Goal: Transaction & Acquisition: Purchase product/service

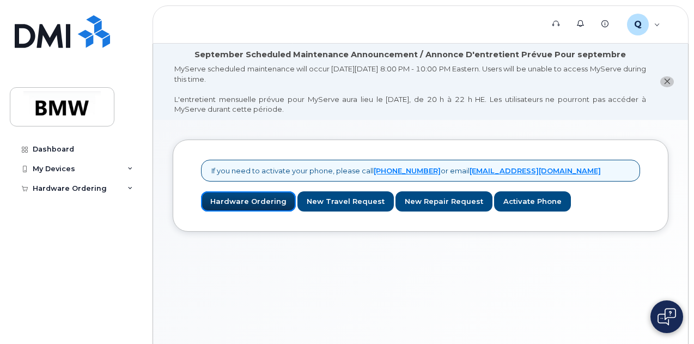
drag, startPoint x: 234, startPoint y: 203, endPoint x: 365, endPoint y: 186, distance: 132.4
click at [234, 203] on link "Hardware Ordering" at bounding box center [248, 201] width 95 height 20
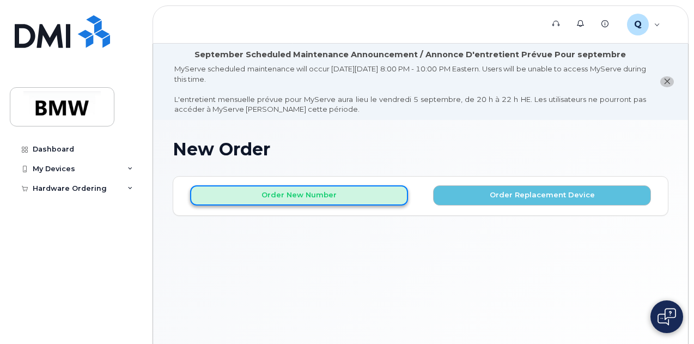
click at [297, 197] on button "Order New Number" at bounding box center [299, 195] width 218 height 20
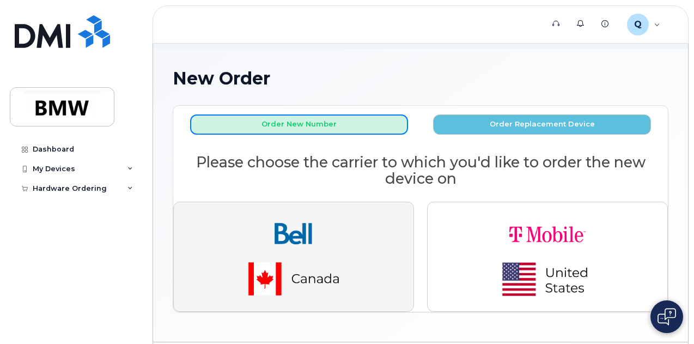
scroll to position [102, 0]
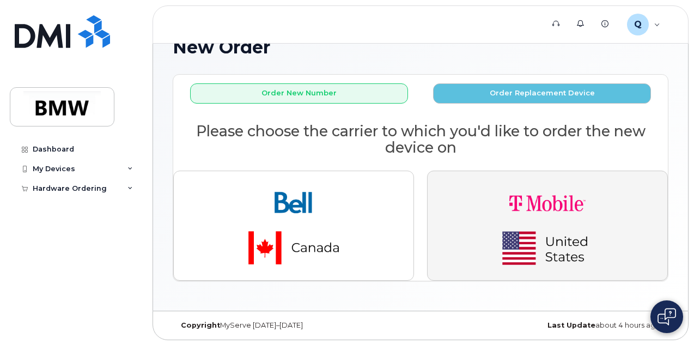
click at [547, 210] on img "button" at bounding box center [547, 226] width 153 height 92
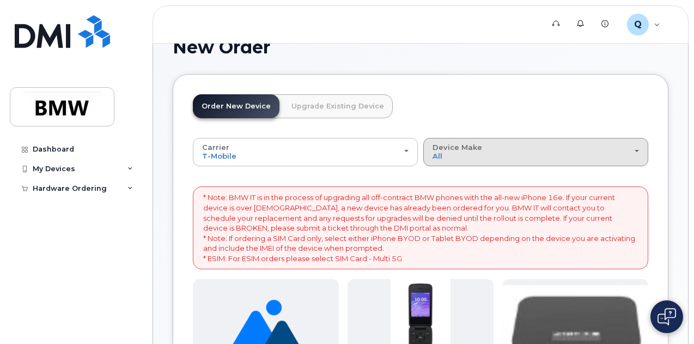
click at [489, 148] on div "Device Make All Cell Phone iPhone Modem" at bounding box center [535, 151] width 206 height 17
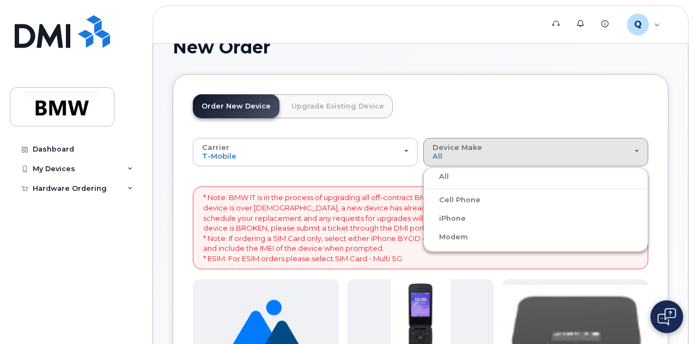
click at [426, 216] on label "iPhone" at bounding box center [446, 218] width 40 height 13
click at [0, 0] on input "iPhone" at bounding box center [0, 0] width 0 height 0
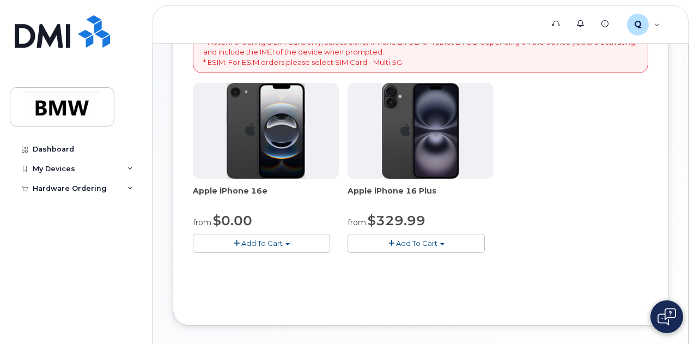
scroll to position [320, 0]
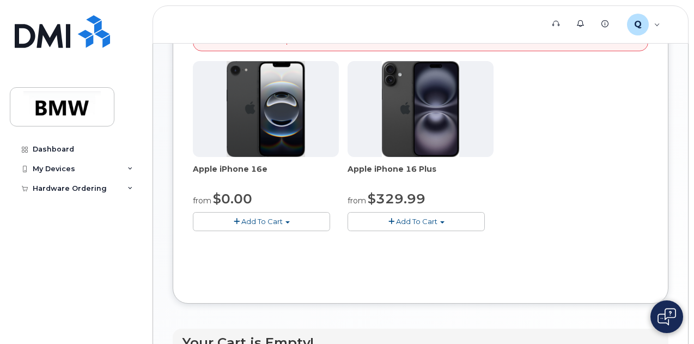
click at [364, 231] on button "Add To Cart" at bounding box center [415, 221] width 137 height 19
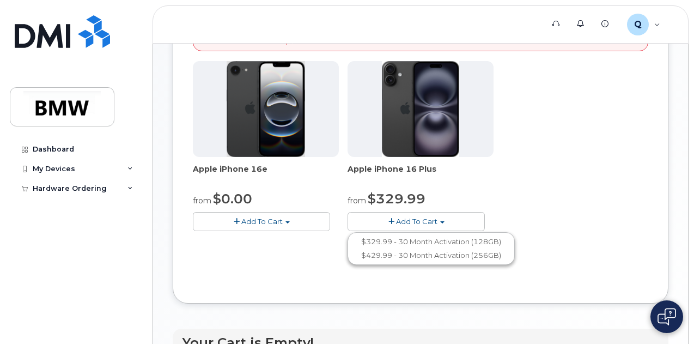
click at [486, 182] on div "Apple iPhone 16e from $0.00 Add To Cart $0.00 - 30 Month Activation (128GB) $99…" at bounding box center [420, 154] width 455 height 187
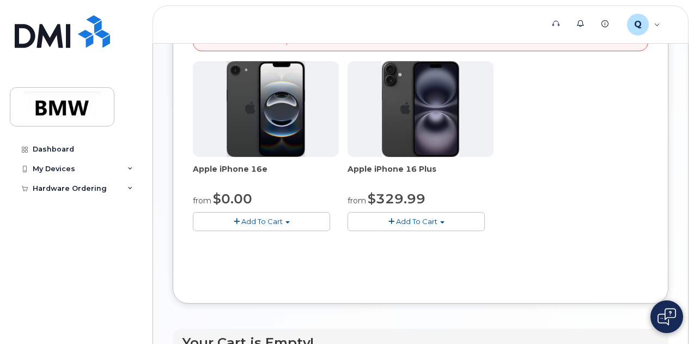
click at [258, 231] on button "Add To Cart" at bounding box center [261, 221] width 137 height 19
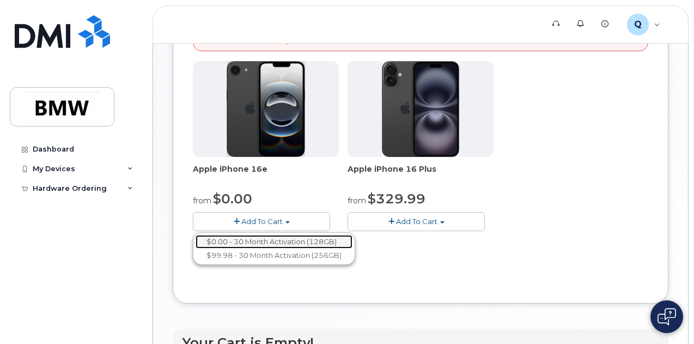
click at [260, 248] on link "$0.00 - 30 Month Activation (128GB)" at bounding box center [274, 242] width 157 height 14
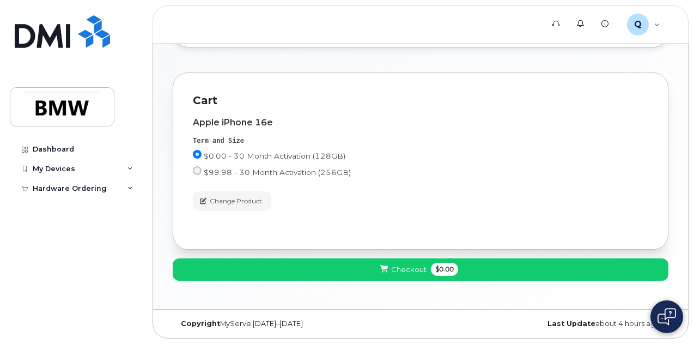
scroll to position [120, 0]
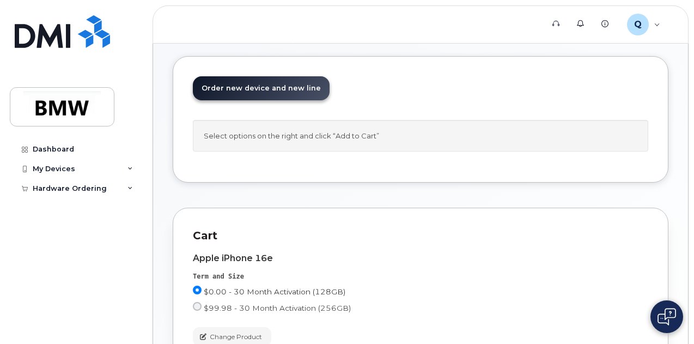
click at [345, 287] on span "$0.00 - 30 Month Activation (128GB)" at bounding box center [275, 291] width 142 height 9
click at [202, 285] on input "$0.00 - 30 Month Activation (128GB)" at bounding box center [197, 289] width 9 height 9
drag, startPoint x: 614, startPoint y: 139, endPoint x: 608, endPoint y: 139, distance: 6.0
click at [345, 287] on span "$0.00 - 30 Month Activation (128GB)" at bounding box center [275, 291] width 142 height 9
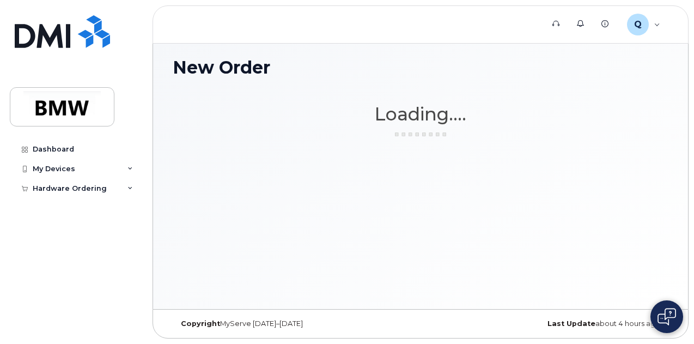
scroll to position [81, 0]
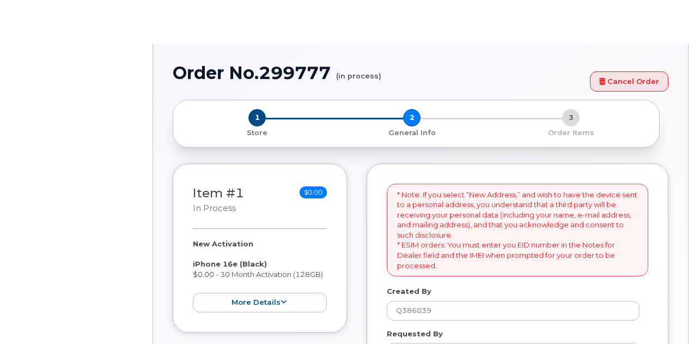
select select
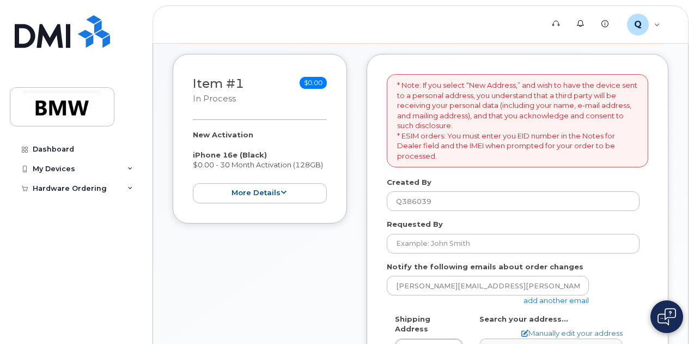
scroll to position [272, 0]
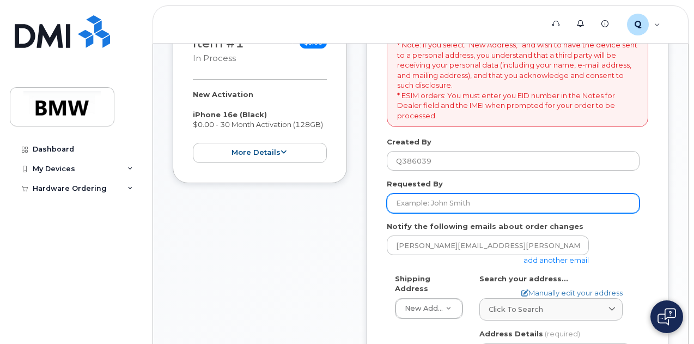
click at [465, 203] on input "Requested By" at bounding box center [513, 203] width 253 height 20
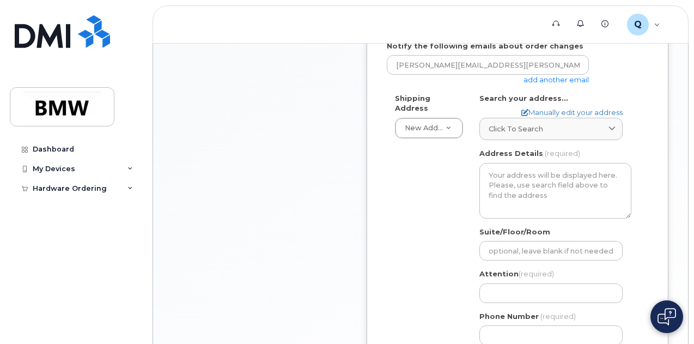
scroll to position [436, 0]
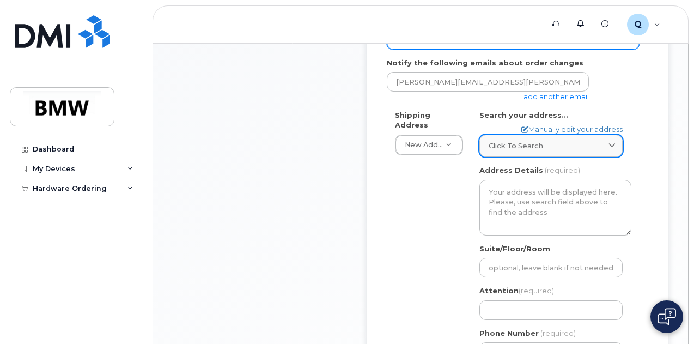
type input "Michael Keller"
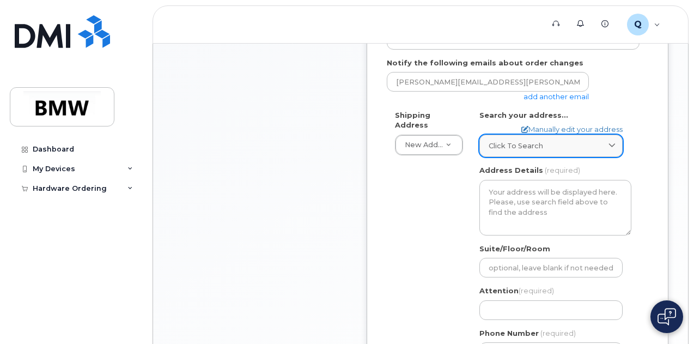
click at [616, 144] on span at bounding box center [612, 146] width 10 height 10
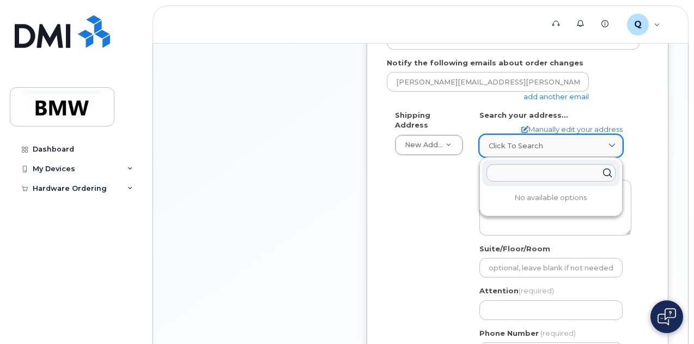
click at [616, 144] on span at bounding box center [612, 146] width 10 height 10
click at [656, 138] on div "* Note: If you select “New Address,” and wish to have the device sent to a pers…" at bounding box center [518, 163] width 302 height 626
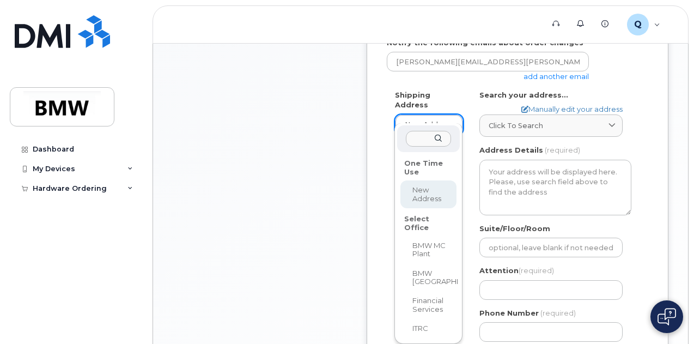
scroll to position [473, 0]
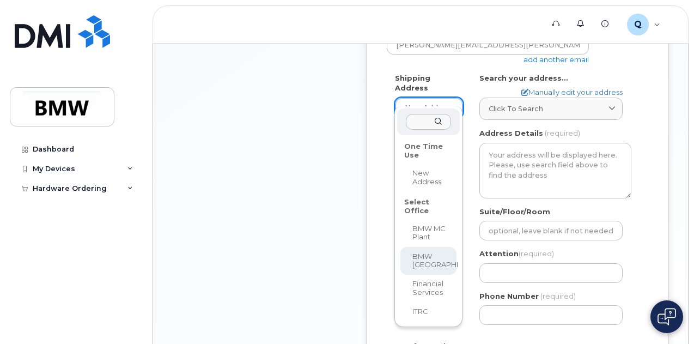
select select
type textarea "[GEOGRAPHIC_DATA] [GEOGRAPHIC_DATA][US_STATE]"
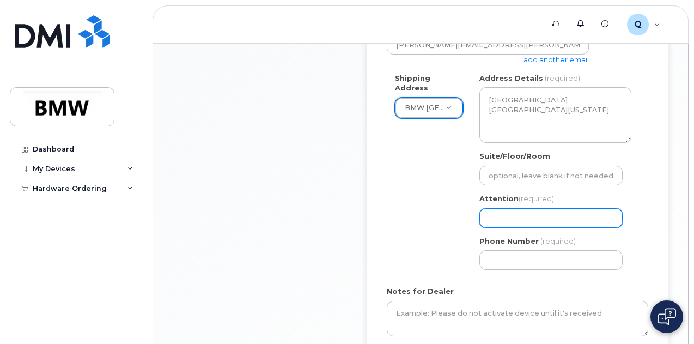
click at [493, 212] on input "Attention (required)" at bounding box center [550, 218] width 143 height 20
select select
type input "M"
select select
type input "Mi"
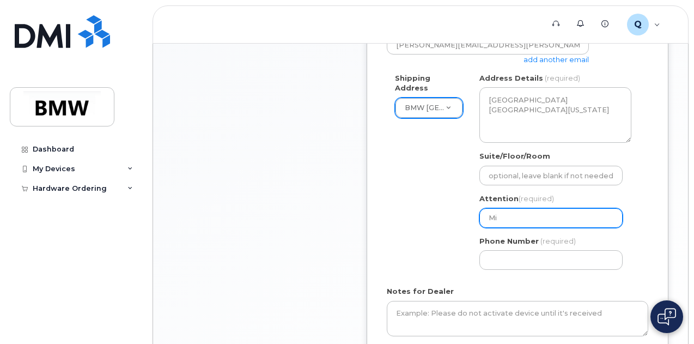
select select
type input "Mic"
select select
type input "Mich"
select select
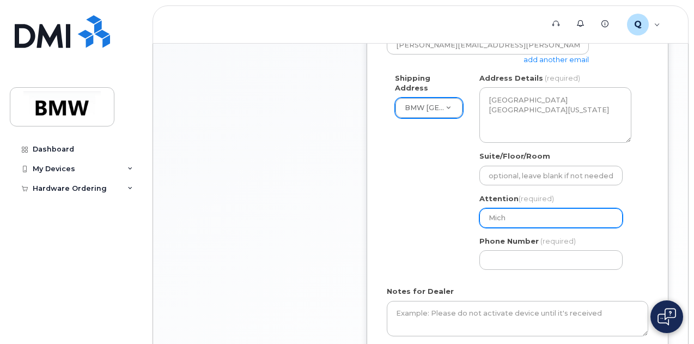
type input "Micha"
select select
type input "Michae"
select select
type input "[PERSON_NAME]"
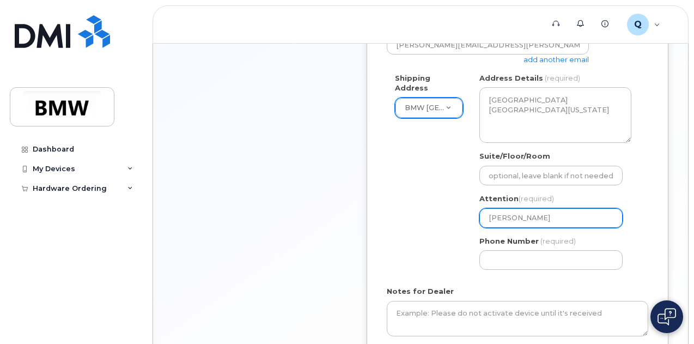
select select
type input "[PERSON_NAME]"
select select
type input "[PERSON_NAME]"
select select
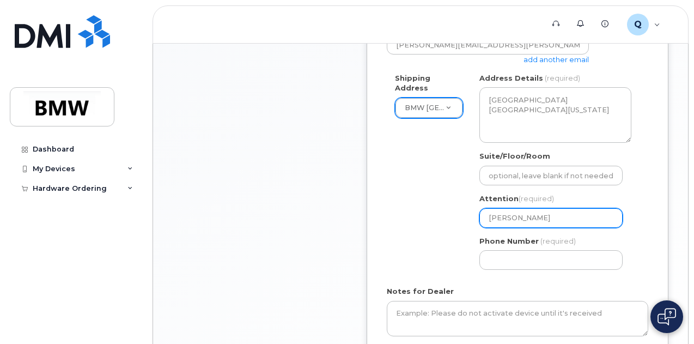
type input "[PERSON_NAME]"
select select
type input "[PERSON_NAME]"
select select
type input "[PERSON_NAME]"
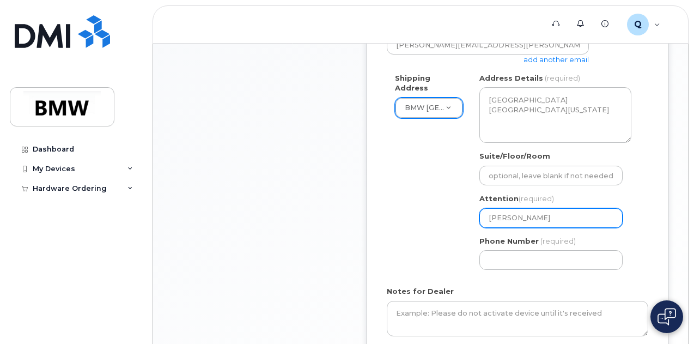
select select
type input "[PERSON_NAME]"
select select
type input "Michael Keller,"
select select
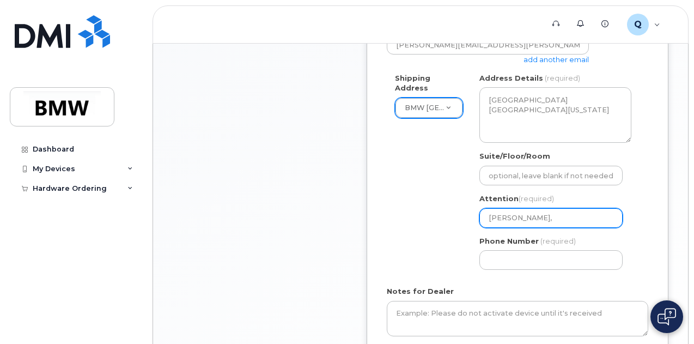
type input "Michael Keller, C"
select select
type input "Michael Keller, C4"
select select
type input "Michael Keller, C4-"
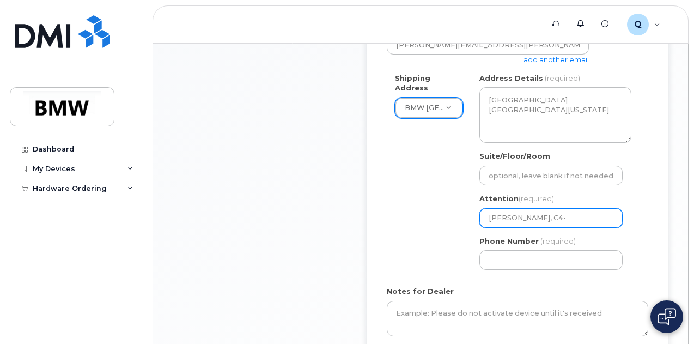
select select
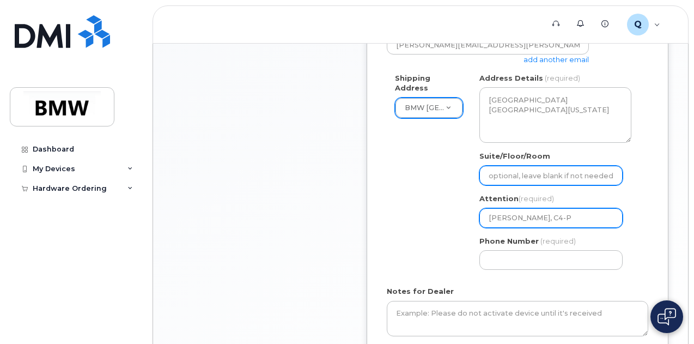
type input "Michael Keller, C4-P"
click at [524, 172] on input "Suite/Floor/Room" at bounding box center [550, 176] width 143 height 20
select select
type input "P"
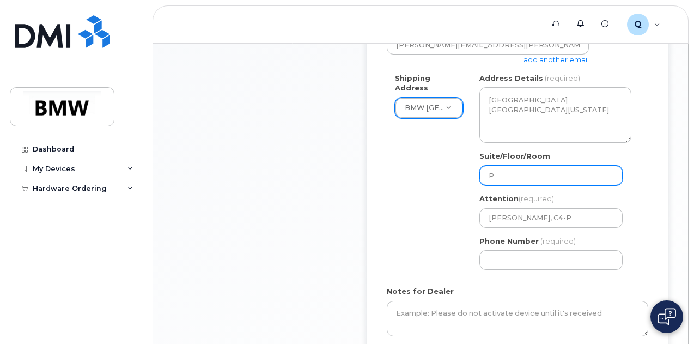
select select
type input "Pr"
select select
type input "Pro"
select select
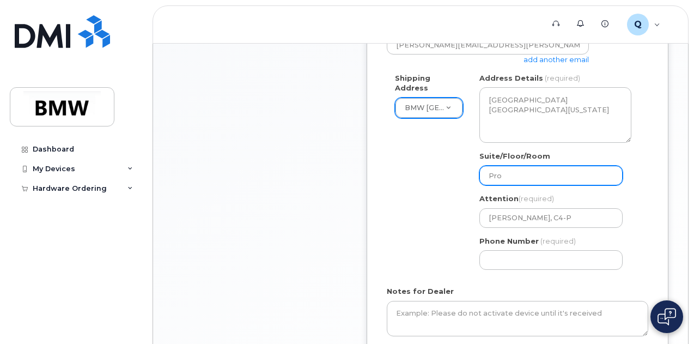
type input "Prod"
select select
type input "Produ"
select select
type input "Produc"
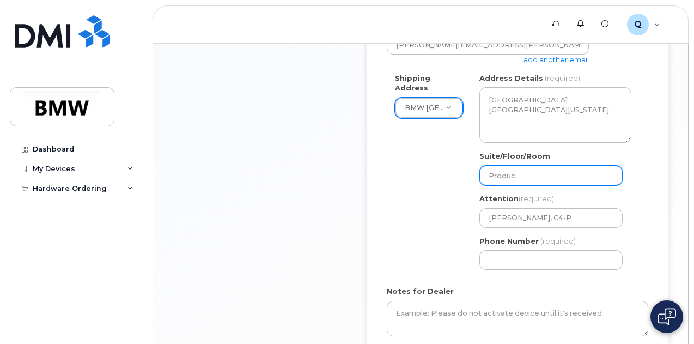
select select
type input "Product"
select select
type input "Product T"
select select
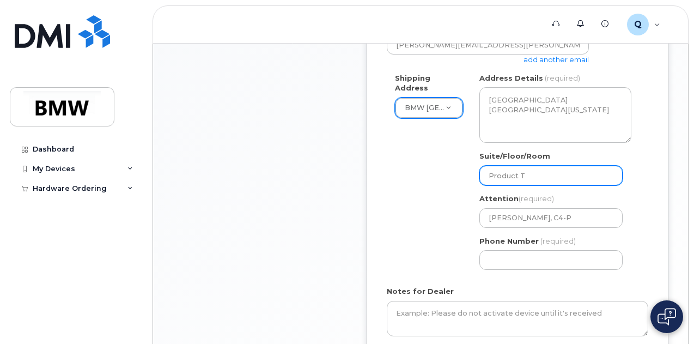
type input "Product Te"
select select
type input "Product Tea"
select select
type input "Product Team"
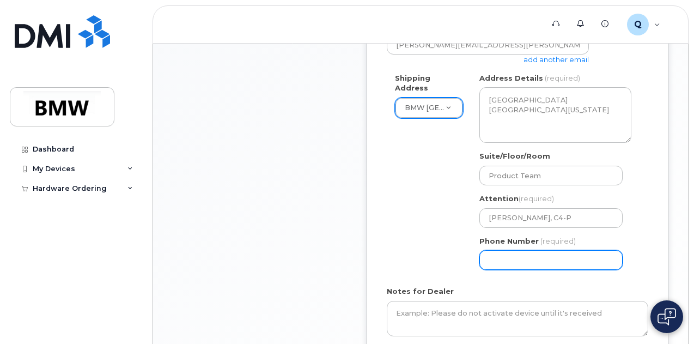
click at [519, 251] on input "Phone Number" at bounding box center [550, 260] width 143 height 20
select select
type input "004915160"
select select
type input "0049151601"
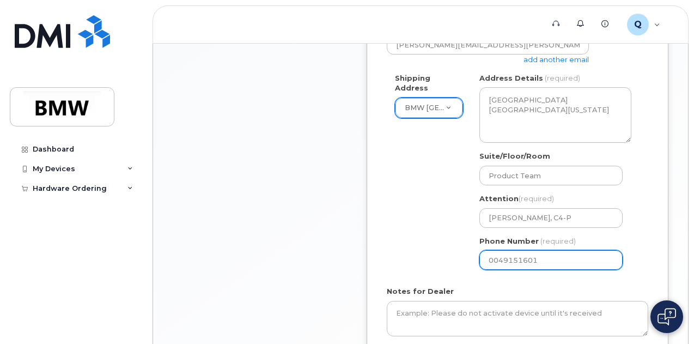
select select
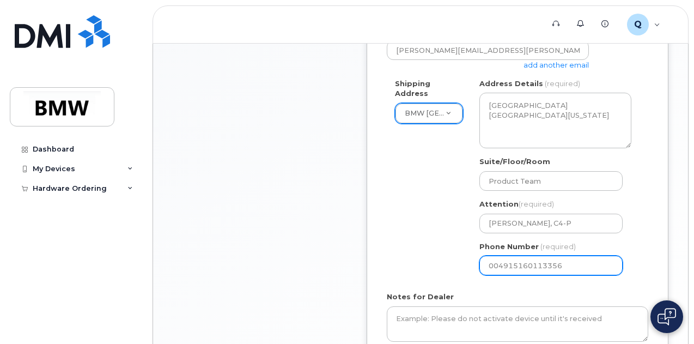
scroll to position [527, 0]
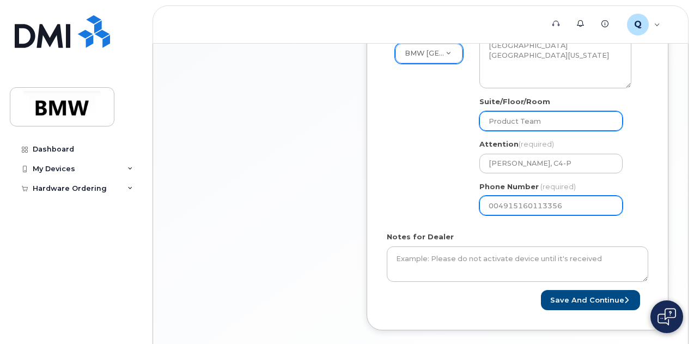
type input "004915160113356"
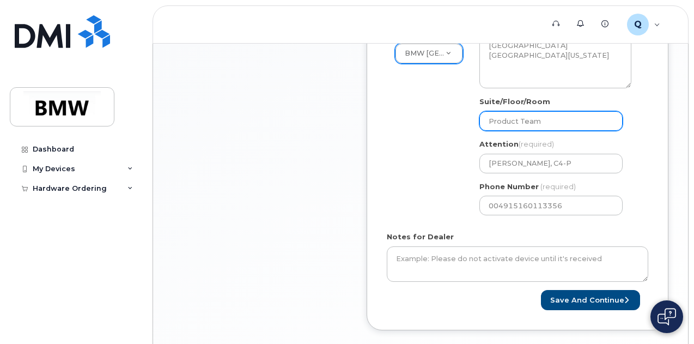
click at [571, 121] on input "Product Team" at bounding box center [550, 121] width 143 height 20
type input "Product Team"
select select
type input "Product Team 2"
select select
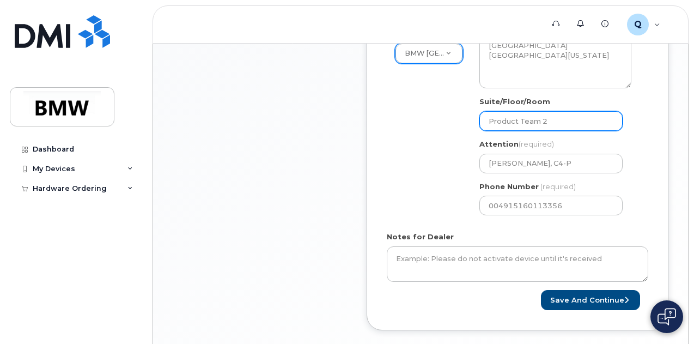
type input "Product Team 2n"
select select
type input "Product Team 2nd"
select select
type input "Product Team 2nd F"
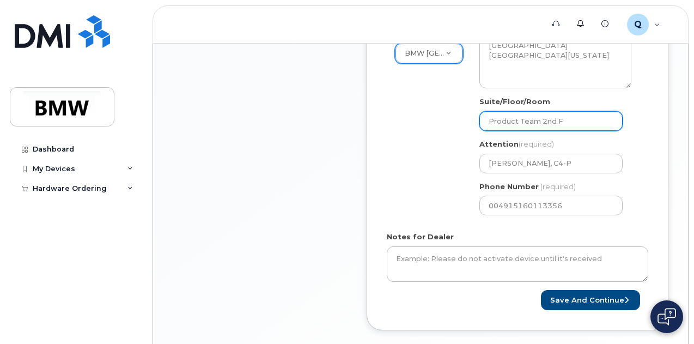
select select
type input "Product Team 2nd Fl"
select select
type input "Product Team 2nd Flo"
select select
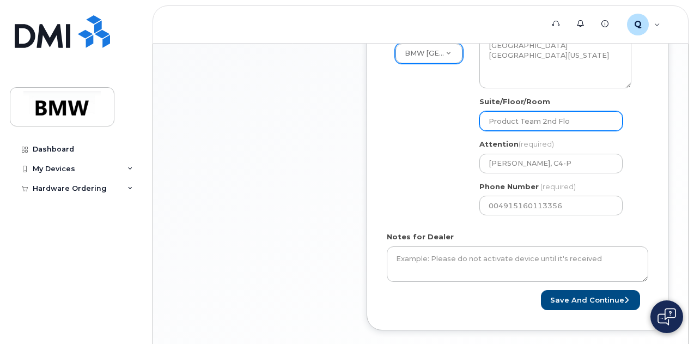
type input "Product Team 2nd Flor"
select select
type input "Product Team 2nd Florr"
select select
type input "Product Team 2nd Flor"
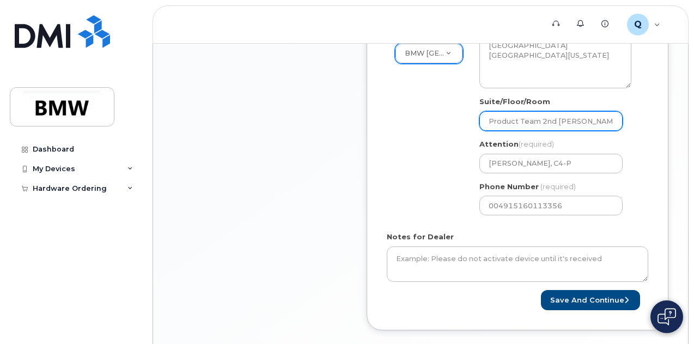
select select
type input "Product Team 2nd Flo"
select select
type input "Product Team 2nd Floo"
select select
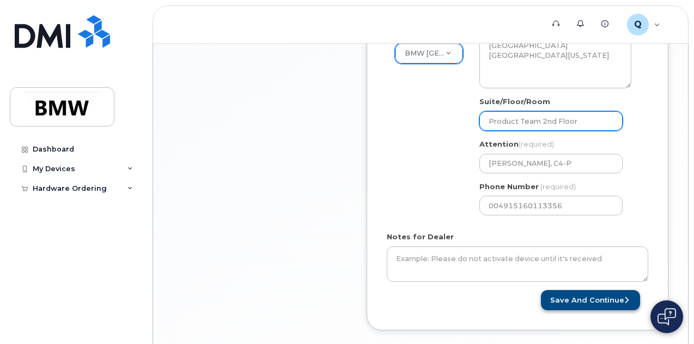
type input "Product Team 2nd Floor"
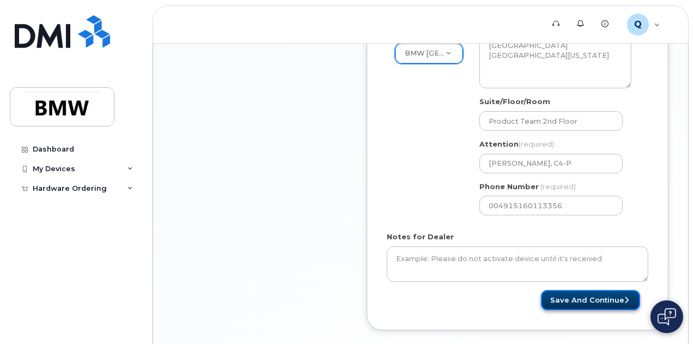
click at [612, 302] on button "Save and Continue" at bounding box center [590, 300] width 99 height 20
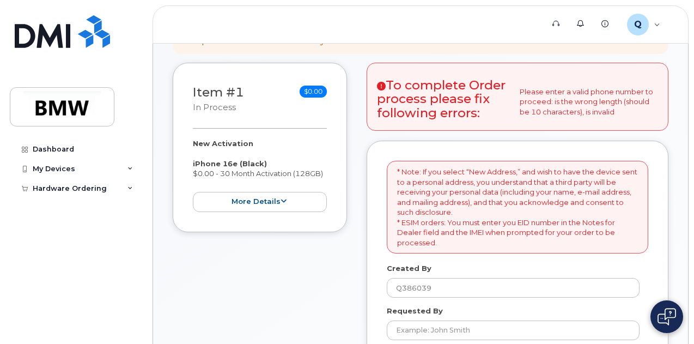
scroll to position [387, 0]
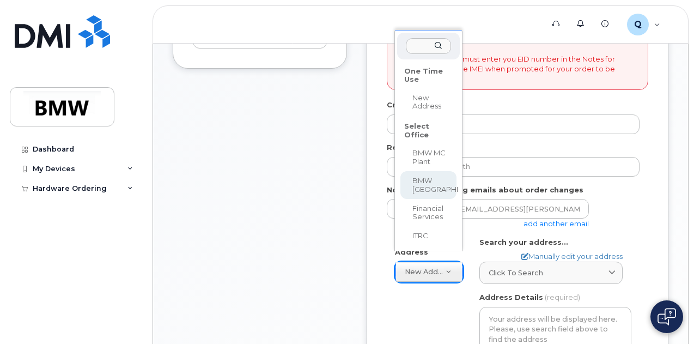
select select
type textarea "200 BMW Drive Woodcliff Lake NJ 07677 Woodcliff Lake New Jersey 07677"
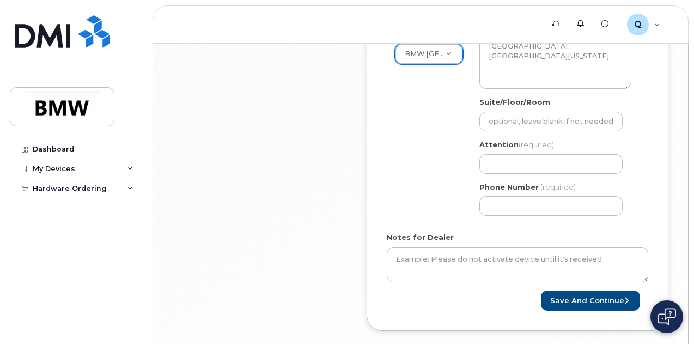
scroll to position [550, 0]
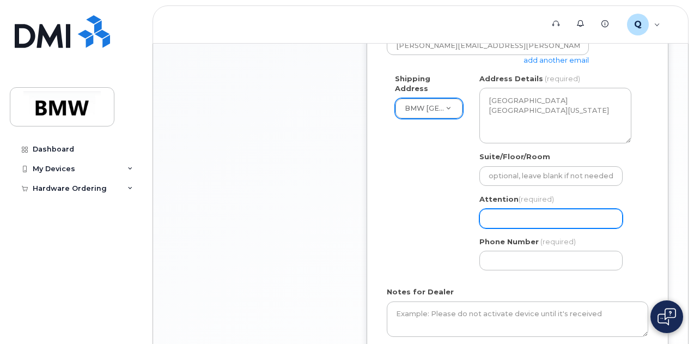
click at [507, 217] on input "Attention (required)" at bounding box center [550, 219] width 143 height 20
type input "Michael Keller, C4-P"
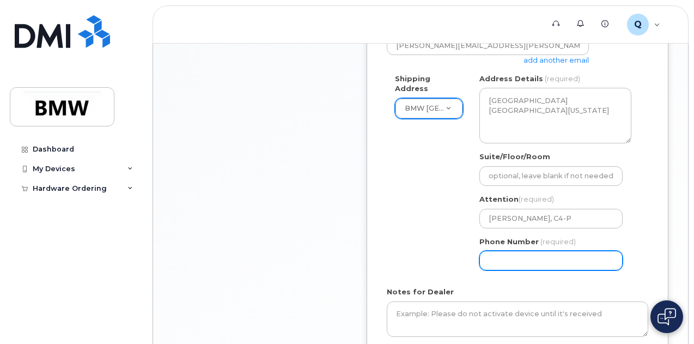
click at [524, 261] on input "Phone Number" at bounding box center [550, 261] width 143 height 20
select select
type input "004915160"
select select
type input "0049151601"
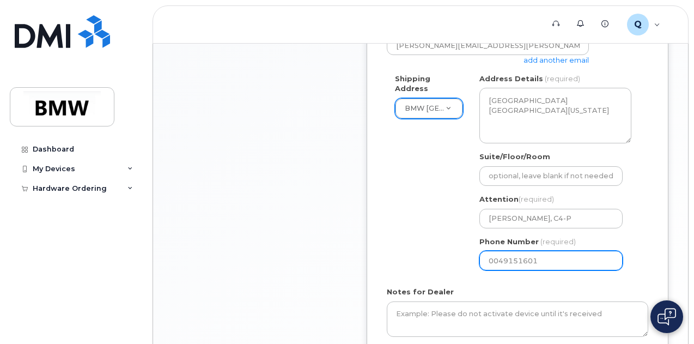
select select
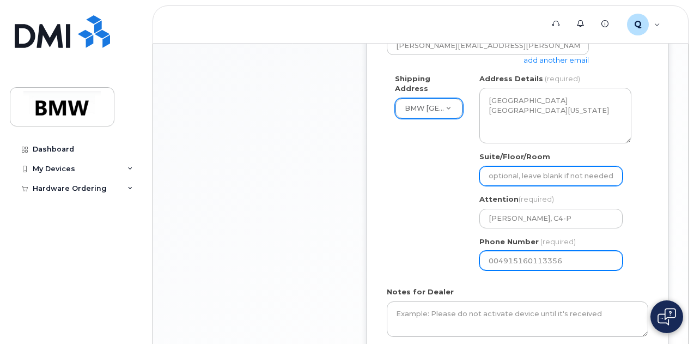
type input "004915160113356"
drag, startPoint x: 568, startPoint y: 173, endPoint x: 557, endPoint y: 180, distance: 13.0
click at [568, 173] on input "Suite/Floor/Room" at bounding box center [550, 176] width 143 height 20
type input "Product Team 2nd Floor"
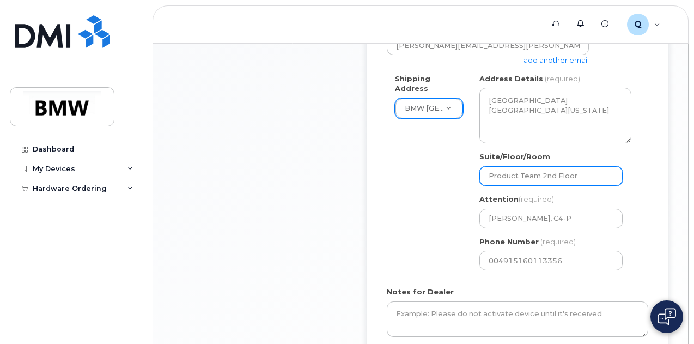
select select
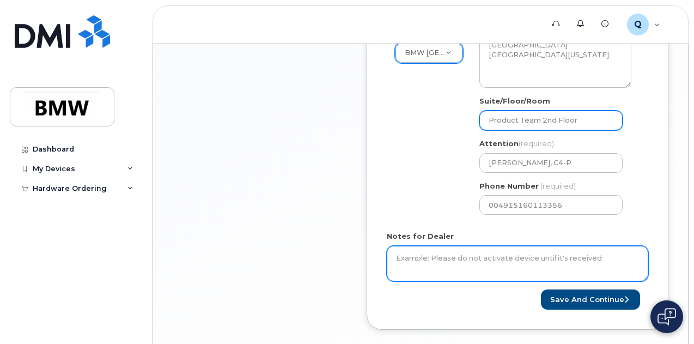
scroll to position [659, 0]
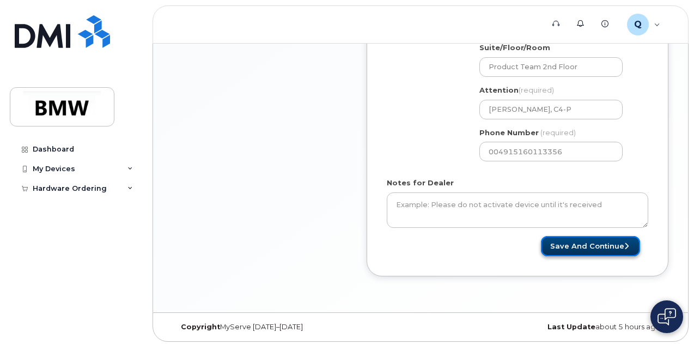
click at [589, 245] on button "Save and Continue" at bounding box center [590, 246] width 99 height 20
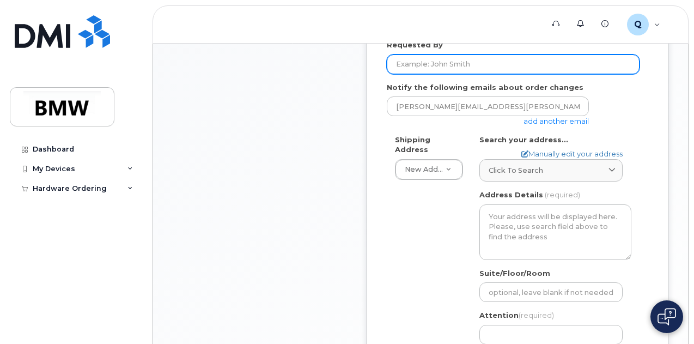
scroll to position [490, 0]
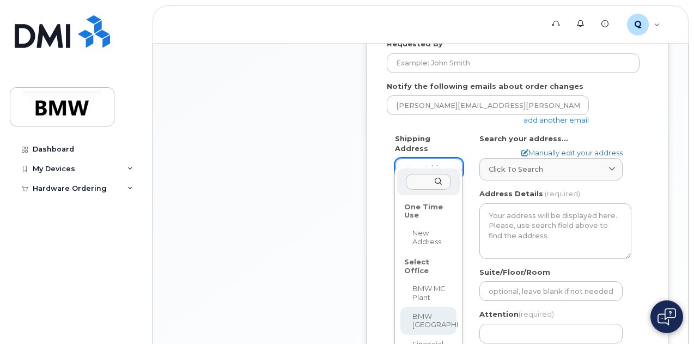
select select
type textarea "[GEOGRAPHIC_DATA] [GEOGRAPHIC_DATA][US_STATE]"
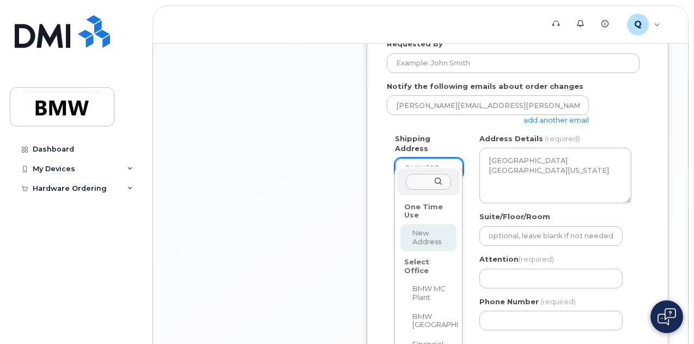
select select
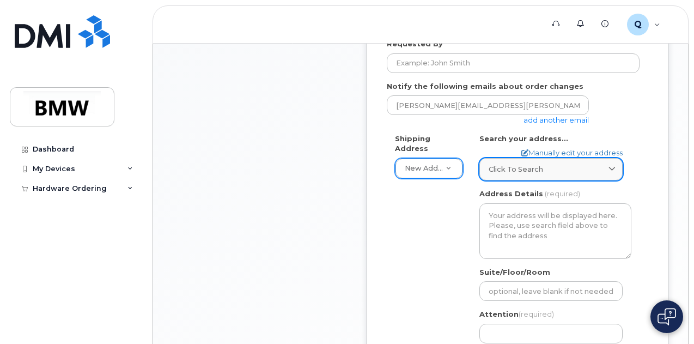
click at [572, 166] on div "Click to search" at bounding box center [551, 169] width 125 height 10
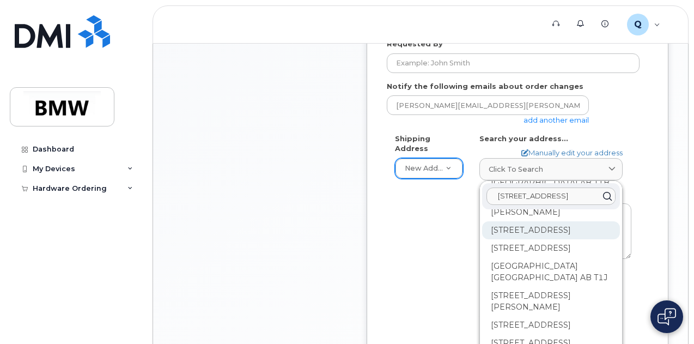
scroll to position [599, 0]
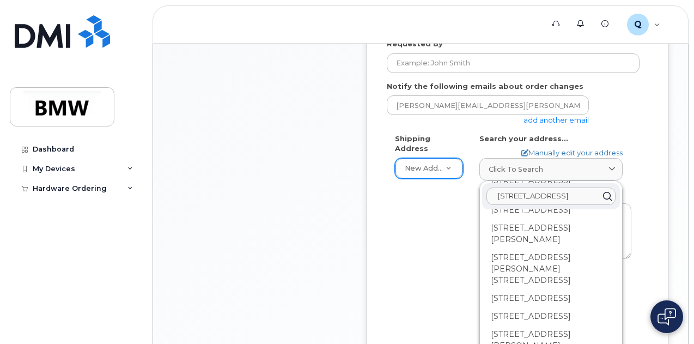
click at [560, 193] on input "102 Winding Ridge Road White Plains" at bounding box center [550, 195] width 129 height 17
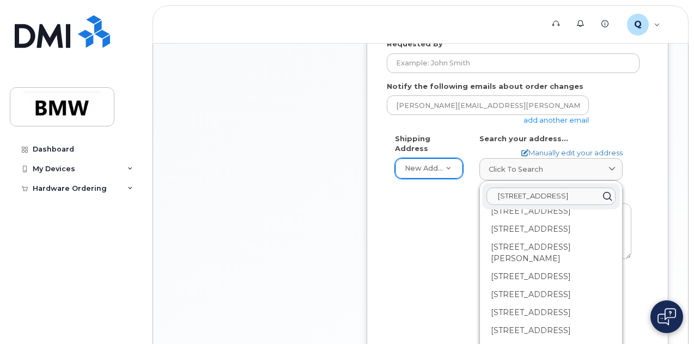
scroll to position [54, 0]
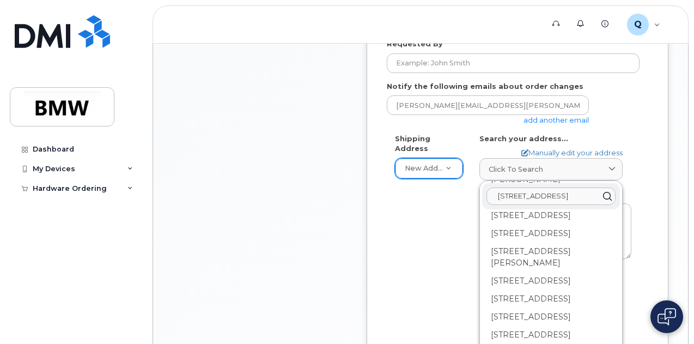
type input "102 Winding Ridge Road 10603 White Plains"
click at [655, 155] on div "* Note: If you select “New Address,” and wish to have the device sent to a pers…" at bounding box center [518, 187] width 302 height 626
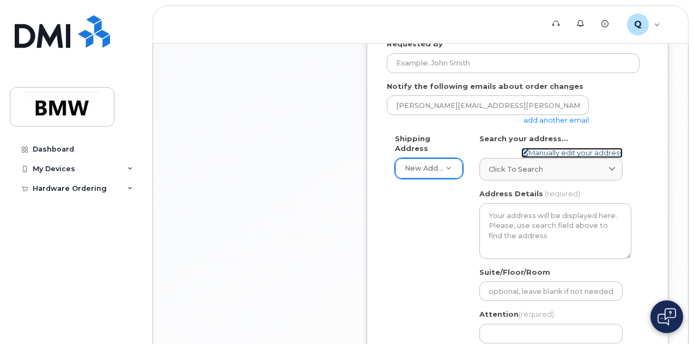
click at [588, 150] on link "Manually edit your address" at bounding box center [571, 153] width 101 height 10
select select
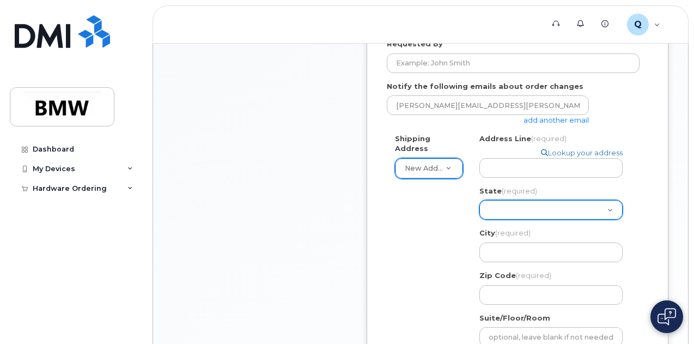
click at [510, 206] on select "Alabama Alaska American Samoa Arizona Arkansas California Colorado Connecticut …" at bounding box center [550, 210] width 143 height 20
select select "NY"
click at [479, 200] on select "Alabama Alaska American Samoa Arizona Arkansas California Colorado Connecticut …" at bounding box center [550, 210] width 143 height 20
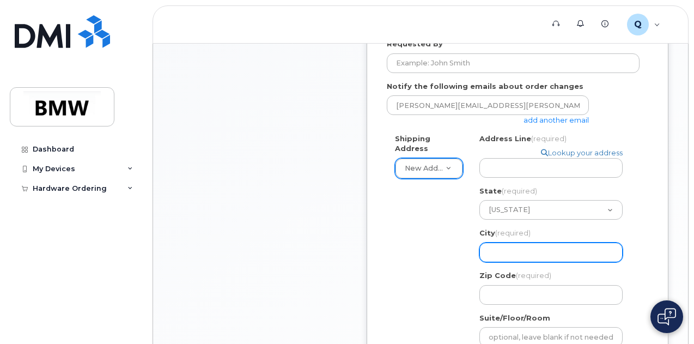
click at [496, 249] on input "City (required)" at bounding box center [550, 252] width 143 height 20
select select
type input "W"
select select
type input "Wh"
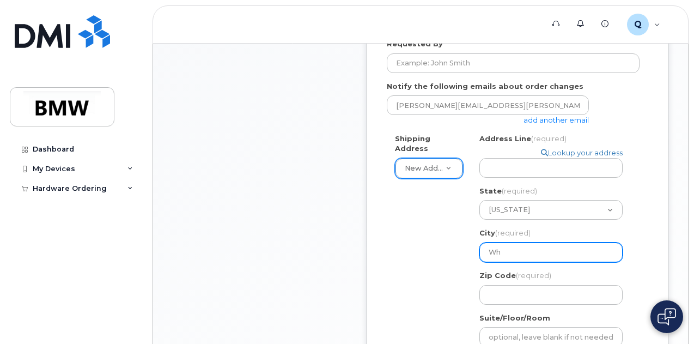
select select
type input "Whi"
select select
type input "Whit"
select select
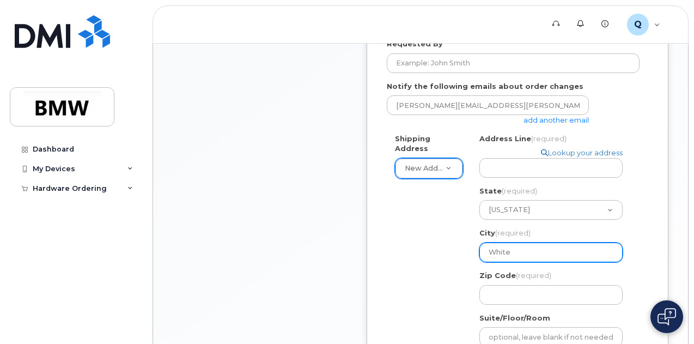
type input "White"
select select
type input "White P"
select select
type input "White Pl"
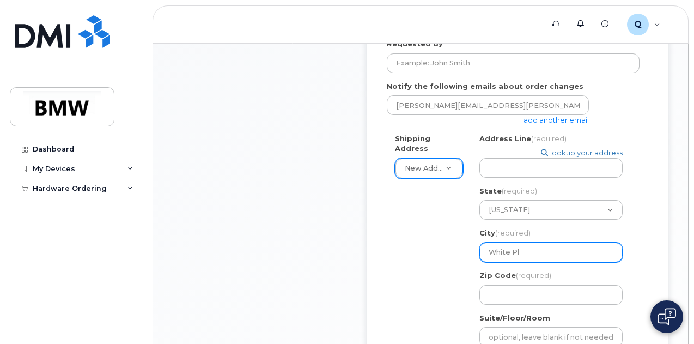
select select
type input "White Pla"
select select
type input "White Plai"
select select
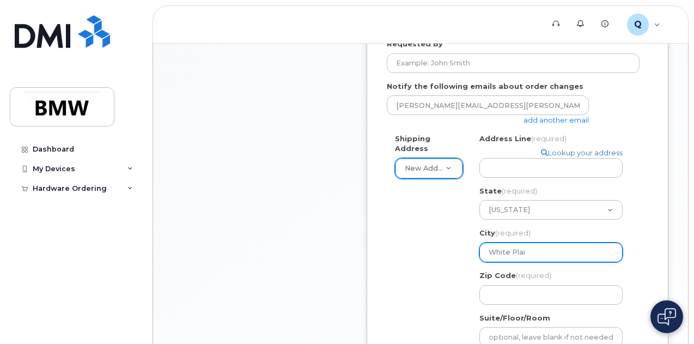
type input "White Plain"
select select
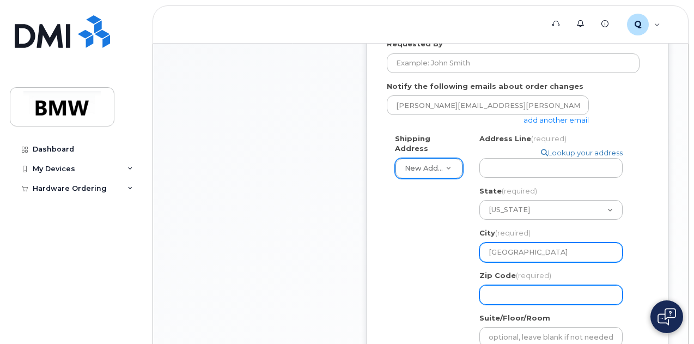
type input "[GEOGRAPHIC_DATA]"
click at [500, 287] on input "Zip Code (required)" at bounding box center [550, 295] width 143 height 20
select select
type input "1"
select select
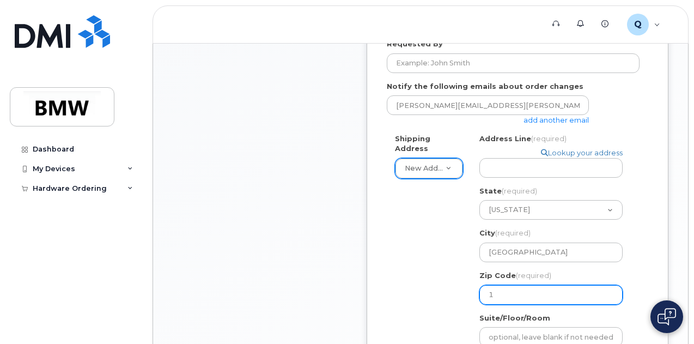
type input "10"
select select
type input "106"
select select
type input "1060"
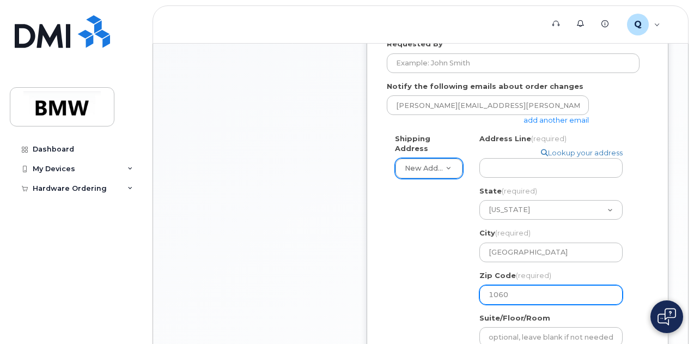
select select
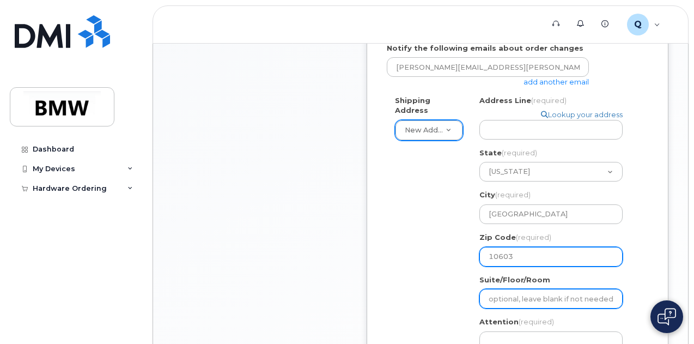
scroll to position [545, 0]
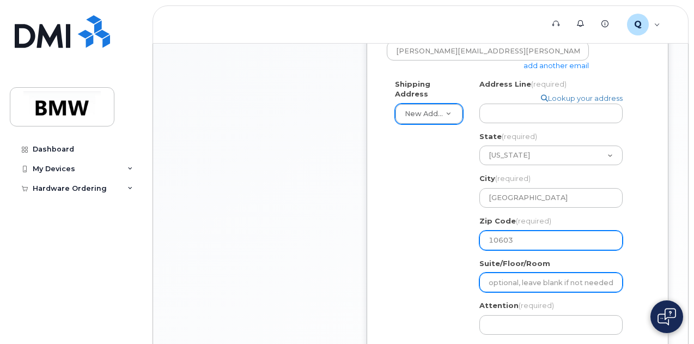
type input "10603"
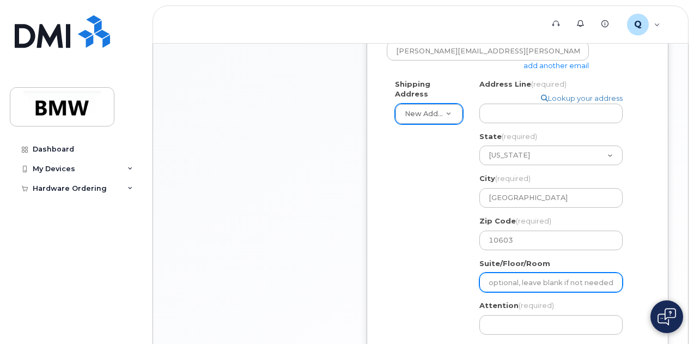
click at [533, 284] on input "Suite/Floor/Room" at bounding box center [550, 282] width 143 height 20
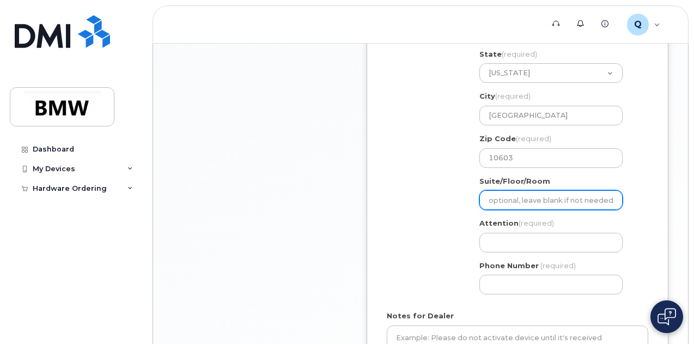
scroll to position [654, 0]
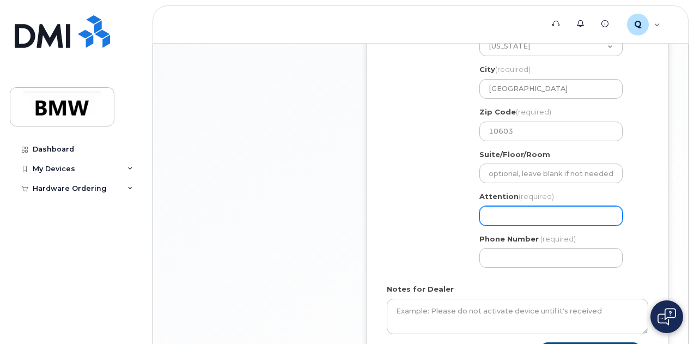
click at [521, 211] on input "Attention (required)" at bounding box center [550, 216] width 143 height 20
select select
type input "M"
select select
type input "Mi"
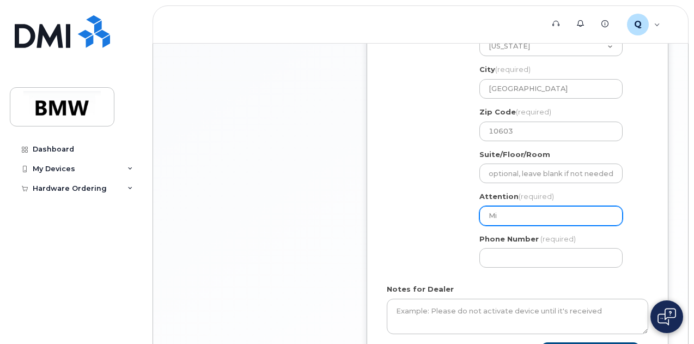
select select
type input "Mic"
select select
type input "Mich"
select select
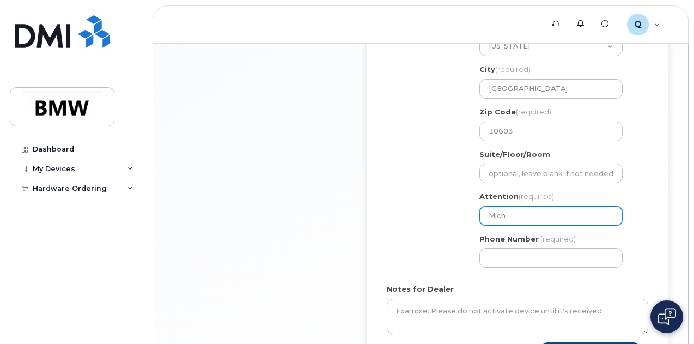
type input "Micha"
select select
type input "Michae"
select select
type input "[PERSON_NAME]"
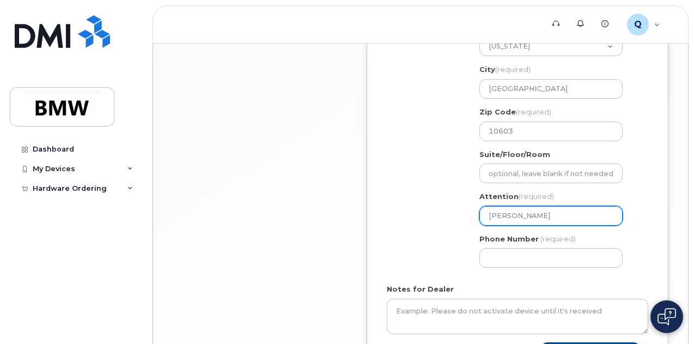
select select
type input "[PERSON_NAME]"
select select
type input "[PERSON_NAME]"
select select
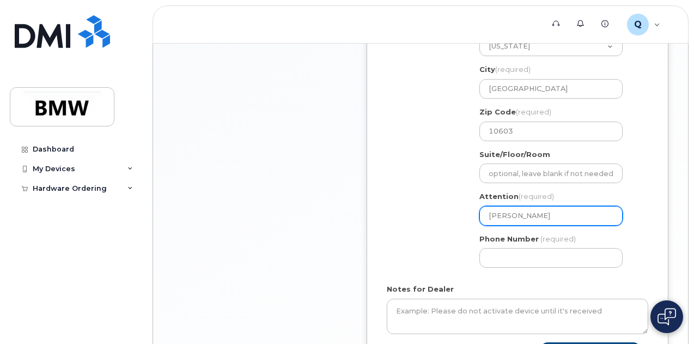
type input "[PERSON_NAME]"
select select
type input "[PERSON_NAME]"
select select
type input "[PERSON_NAME]"
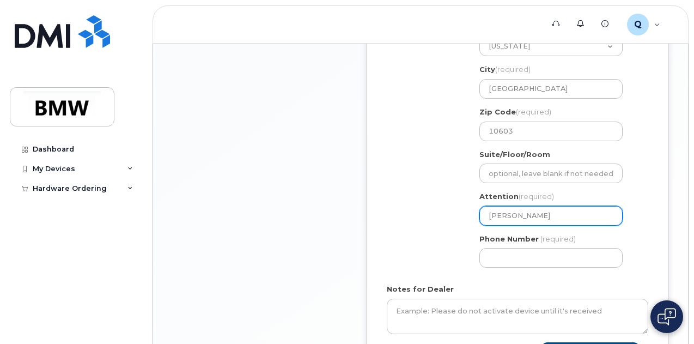
select select
type input "[PERSON_NAME]"
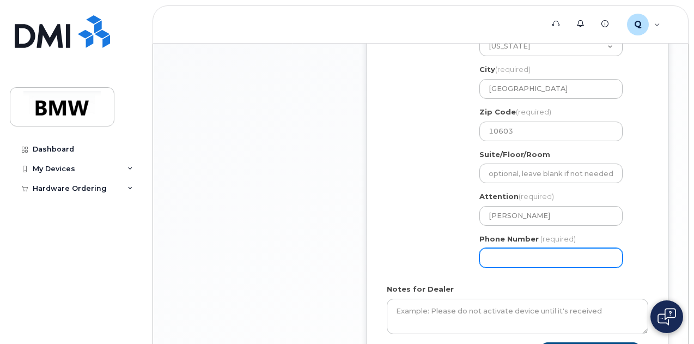
drag, startPoint x: 499, startPoint y: 257, endPoint x: 505, endPoint y: 257, distance: 5.5
click at [504, 257] on input "Phone Number" at bounding box center [550, 258] width 143 height 20
type input "004915160"
select select
type input "0049151601"
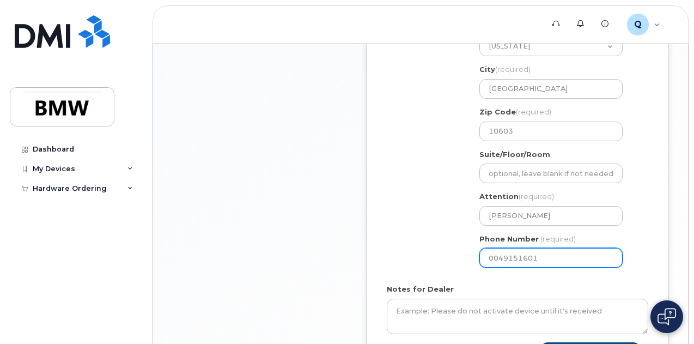
select select
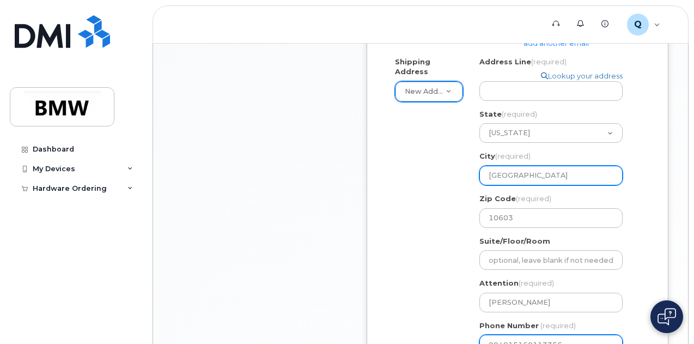
scroll to position [381, 0]
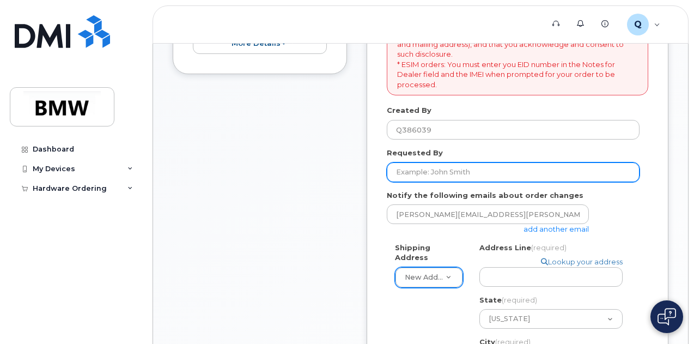
type input "004915160113356"
click at [484, 174] on input "Requested By" at bounding box center [513, 172] width 253 height 20
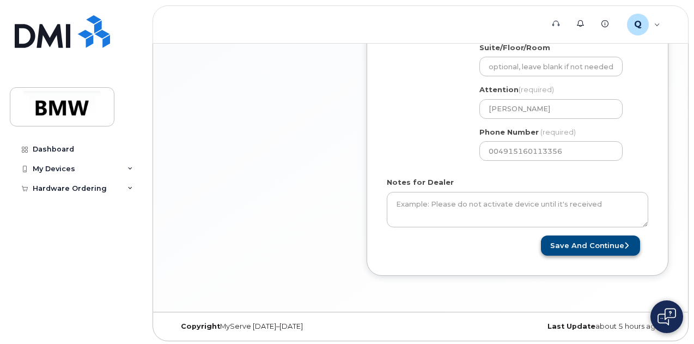
type input "[PERSON_NAME]"
click at [594, 246] on button "Save and Continue" at bounding box center [590, 245] width 99 height 20
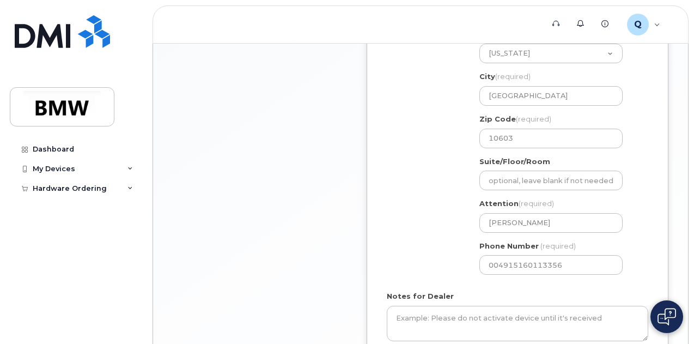
scroll to position [429, 0]
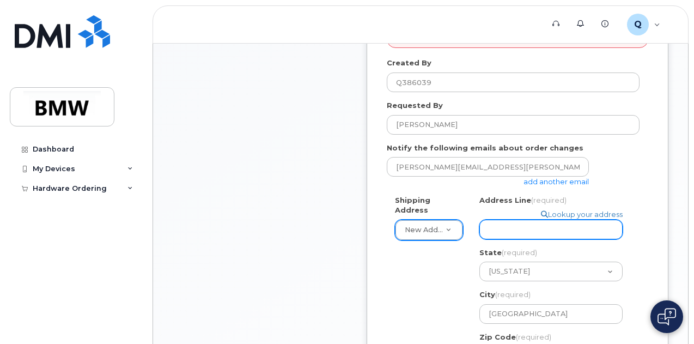
click at [501, 229] on input "Address Line (required)" at bounding box center [550, 230] width 143 height 20
select select
type input "1"
select select
type input "10"
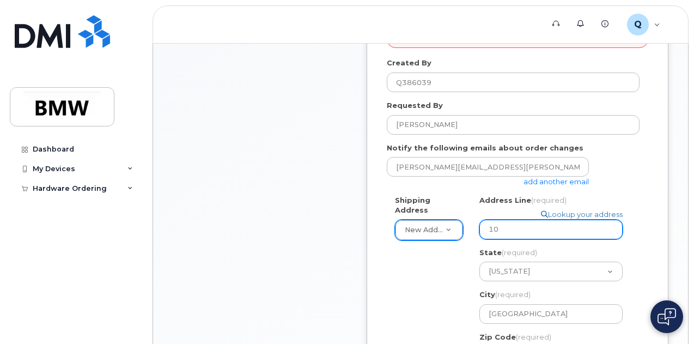
select select
type input "102"
select select
type input "102 W"
select select
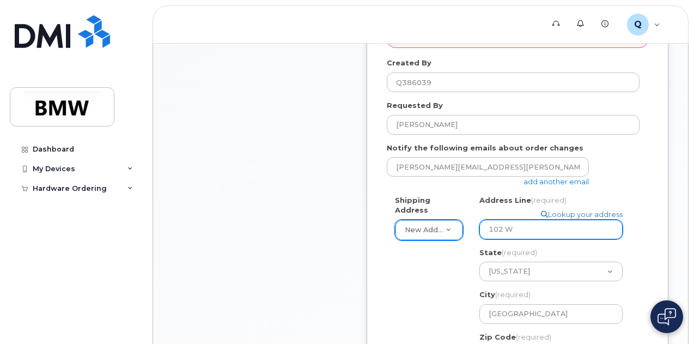
type input "102 Wi"
select select
type input "102 Win"
select select
type input "102 Wind"
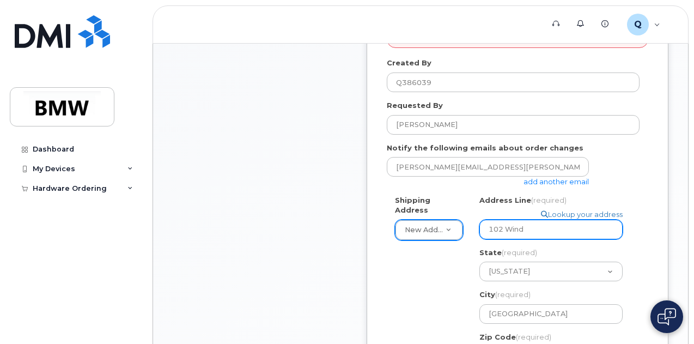
select select
type input "102 Windi"
select select
type input "102 Windin"
select select
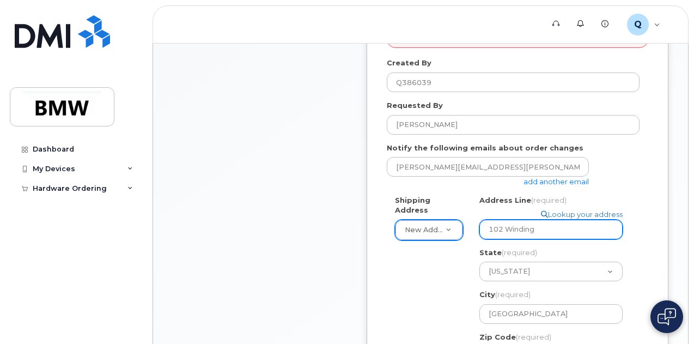
type input "102 Winding"
select select
type input "102 Winding R"
select select
type input "102 Winding Ri"
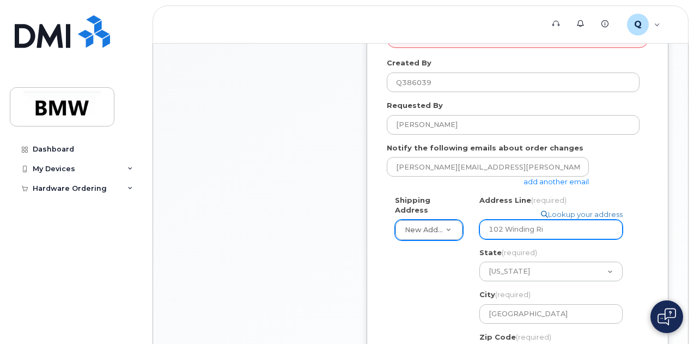
select select
type input "102 Winding Rid"
select select
type input "102 Winding Ridg"
select select
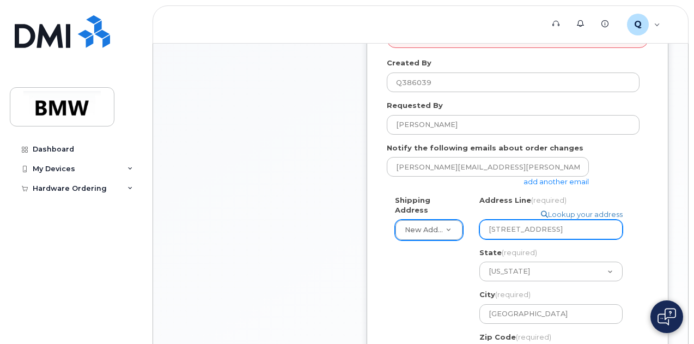
type input "102 Winding Ridge"
select select
type input "102 Winding Ridge R"
select select
type input "102 Winding Ridge Ro"
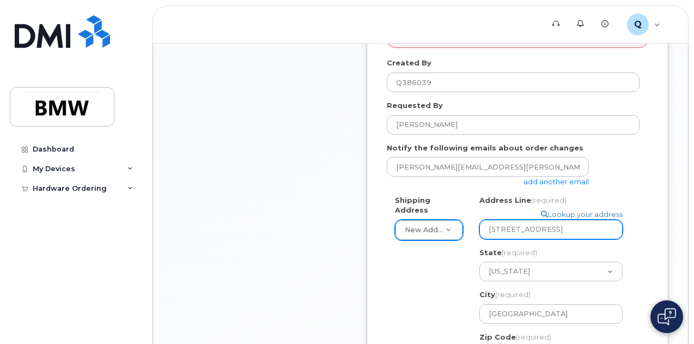
select select
type input "102 Winding Ridge R"
select select
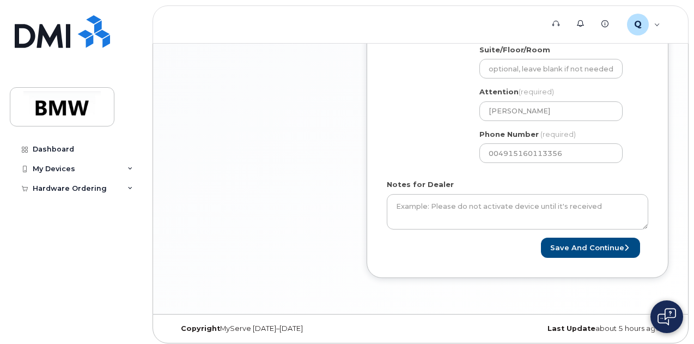
scroll to position [760, 0]
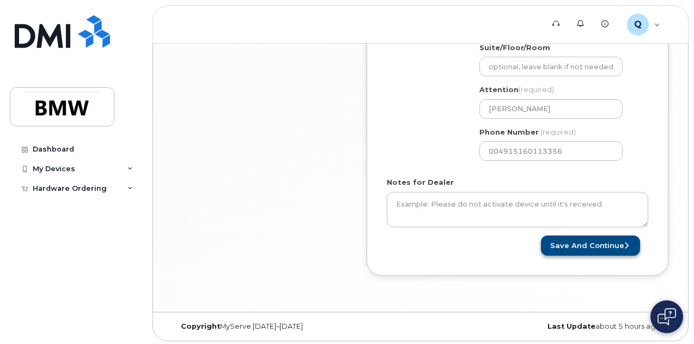
type input "102 Winding Ridge Rd"
drag, startPoint x: 582, startPoint y: 248, endPoint x: 623, endPoint y: 240, distance: 42.1
click at [583, 247] on button "Save and Continue" at bounding box center [590, 245] width 99 height 20
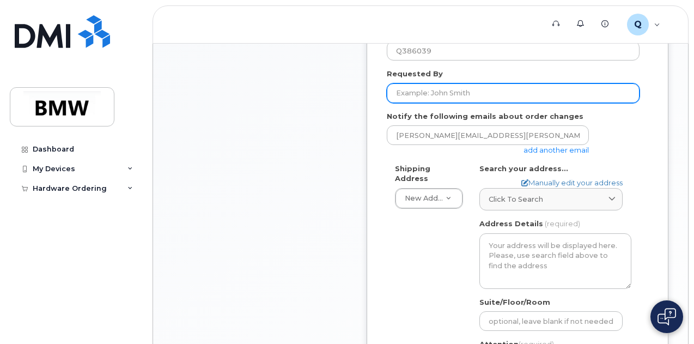
scroll to position [490, 0]
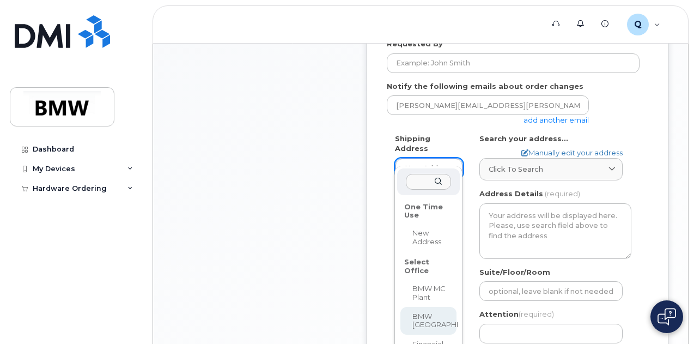
select select
type textarea "[GEOGRAPHIC_DATA] [GEOGRAPHIC_DATA][US_STATE]"
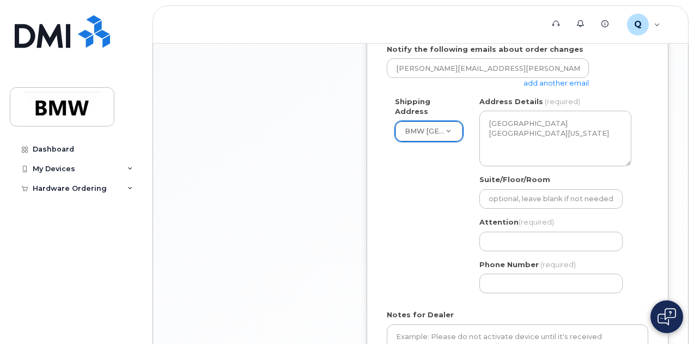
scroll to position [545, 0]
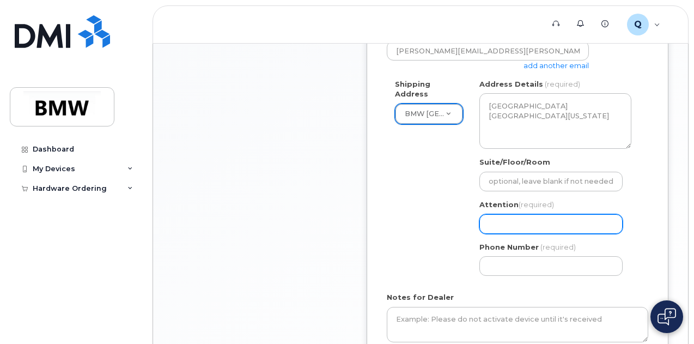
click at [525, 224] on input "Attention (required)" at bounding box center [550, 224] width 143 height 20
type input "[PERSON_NAME]"
select select
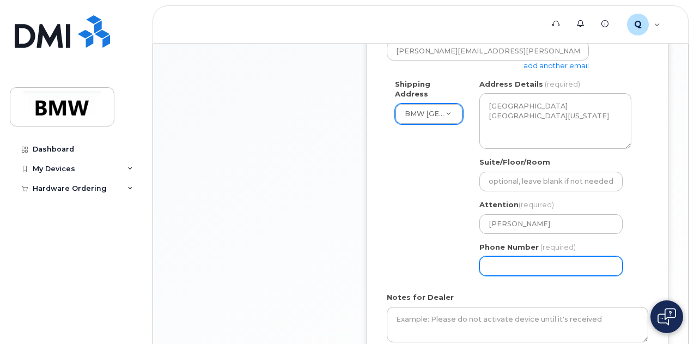
click at [491, 269] on input "Phone Number" at bounding box center [550, 266] width 143 height 20
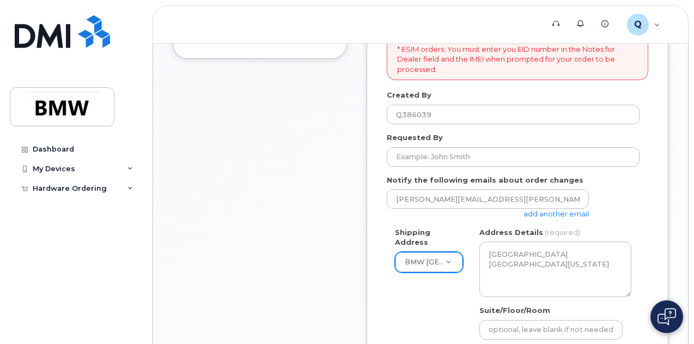
scroll to position [381, 0]
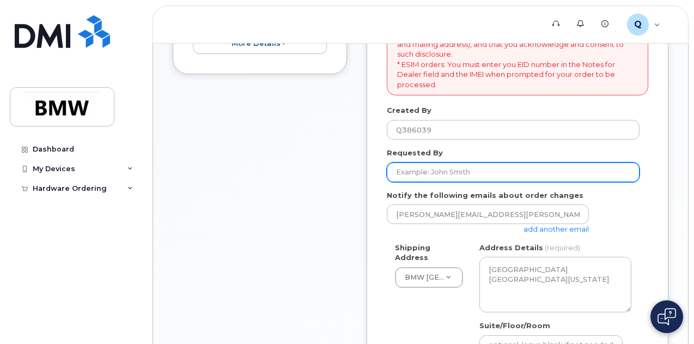
click at [480, 172] on input "Requested By" at bounding box center [513, 172] width 253 height 20
type input "[PERSON_NAME]"
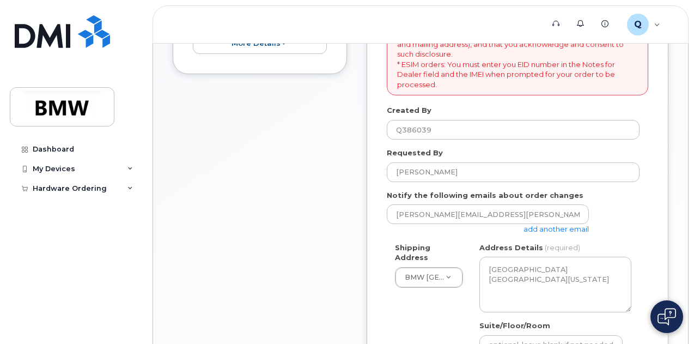
click at [649, 203] on div "* Note: If you select “New Address,” and wish to have the device sent to a pers…" at bounding box center [518, 268] width 302 height 571
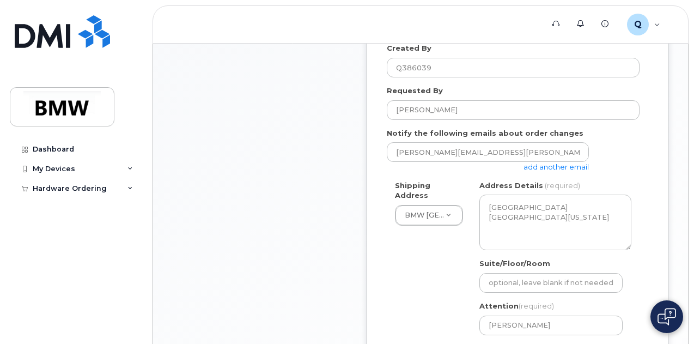
scroll to position [545, 0]
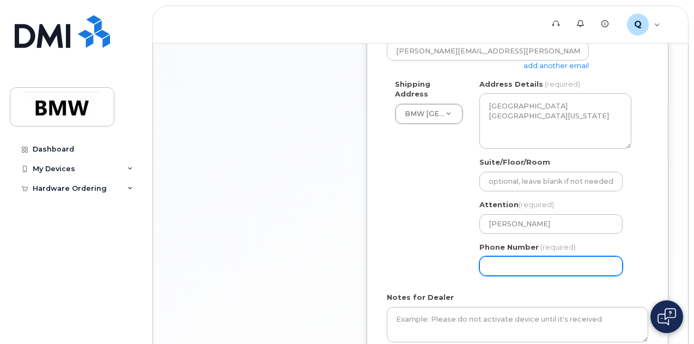
click at [523, 266] on input "Phone Number" at bounding box center [550, 266] width 143 height 20
click at [519, 263] on input "Phone Number" at bounding box center [550, 266] width 143 height 20
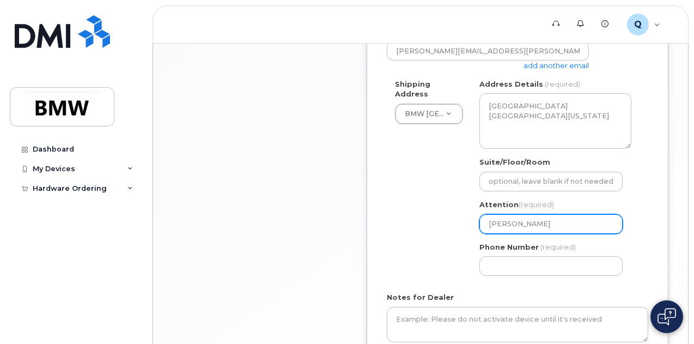
drag, startPoint x: 547, startPoint y: 223, endPoint x: 481, endPoint y: 223, distance: 65.4
click at [481, 223] on input "[PERSON_NAME]" at bounding box center [550, 224] width 143 height 20
select select
type input "J"
select select
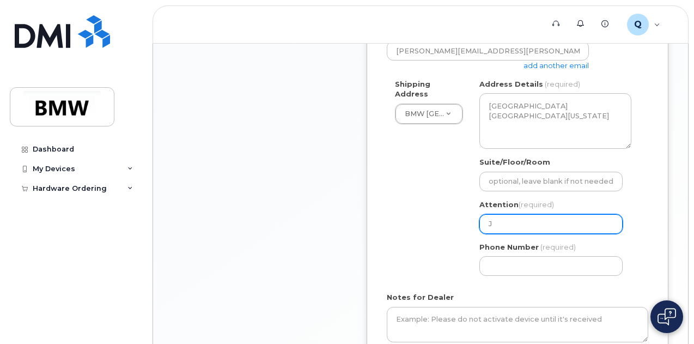
type input "Jo"
select select
type input "Joh"
select select
type input "John"
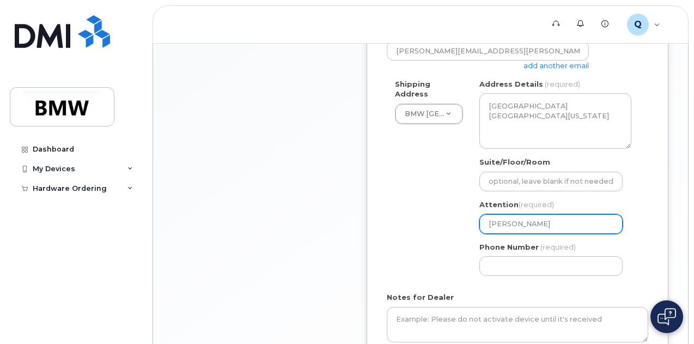
select select
type input "John K"
select select
type input "John Ke"
select select
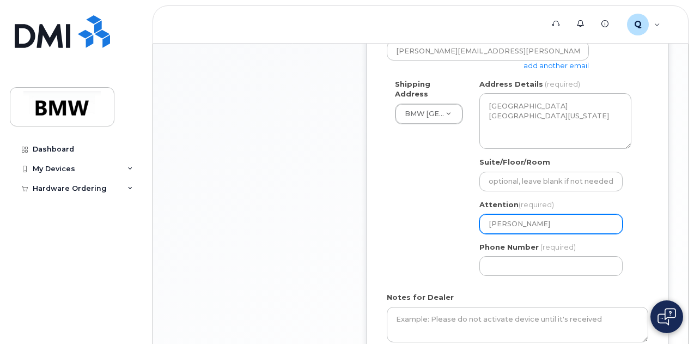
type input "John Kel"
select select
type input "John Kell"
select select
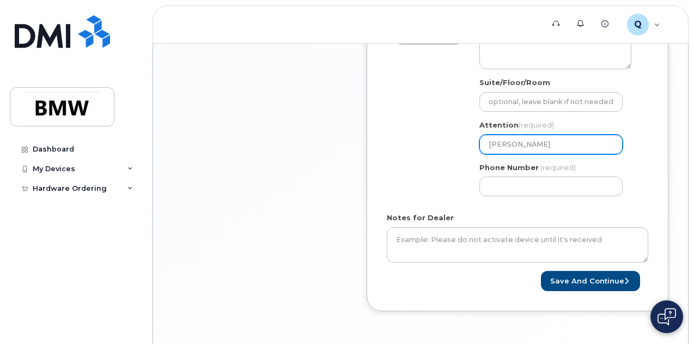
scroll to position [654, 0]
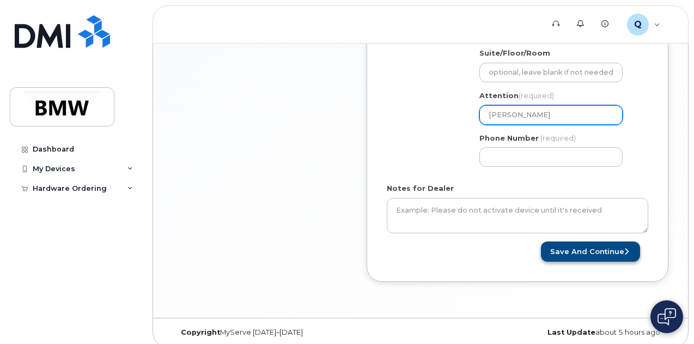
type input "[PERSON_NAME]"
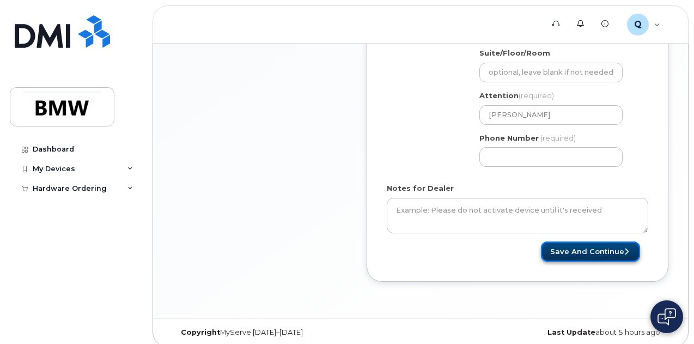
click at [588, 249] on button "Save and Continue" at bounding box center [590, 251] width 99 height 20
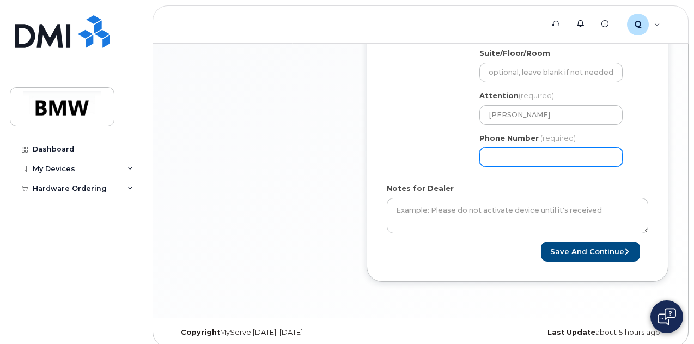
drag, startPoint x: 503, startPoint y: 156, endPoint x: 480, endPoint y: 156, distance: 22.3
click at [481, 156] on input "Phone Number" at bounding box center [550, 157] width 143 height 20
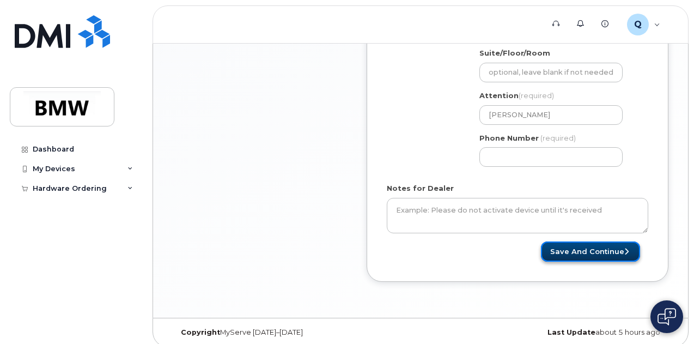
click at [586, 248] on button "Save and Continue" at bounding box center [590, 251] width 99 height 20
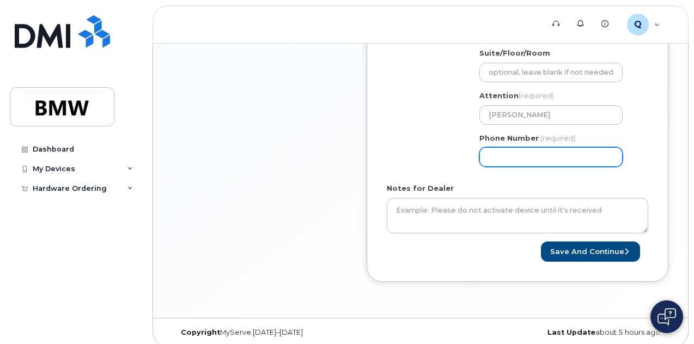
click at [451, 154] on div "Shipping Address BMW North America New Address BMW MC Plant BMW North America F…" at bounding box center [513, 72] width 253 height 205
click at [507, 155] on input "Phone Number" at bounding box center [550, 157] width 143 height 20
click at [483, 155] on input "4038428" at bounding box center [550, 157] width 143 height 20
type input "204038428"
select select
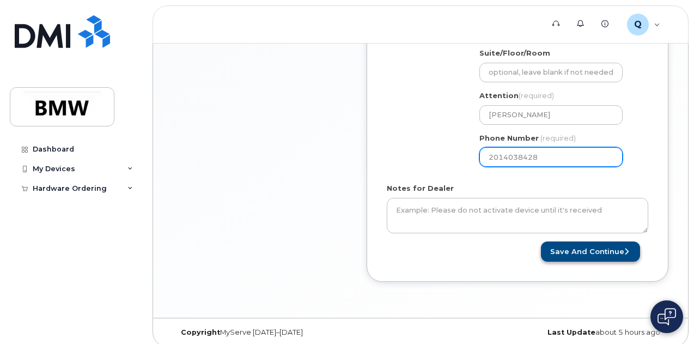
type input "2014038428"
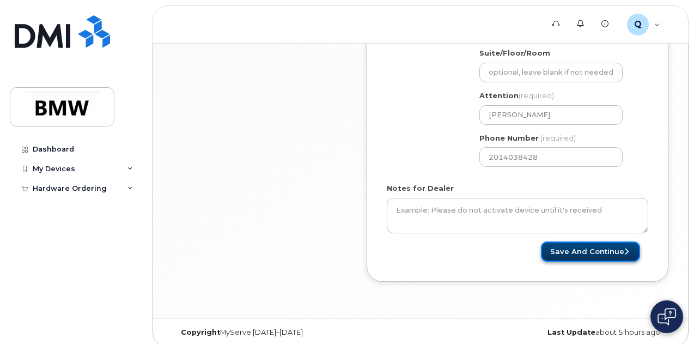
click at [570, 251] on button "Save and Continue" at bounding box center [590, 251] width 99 height 20
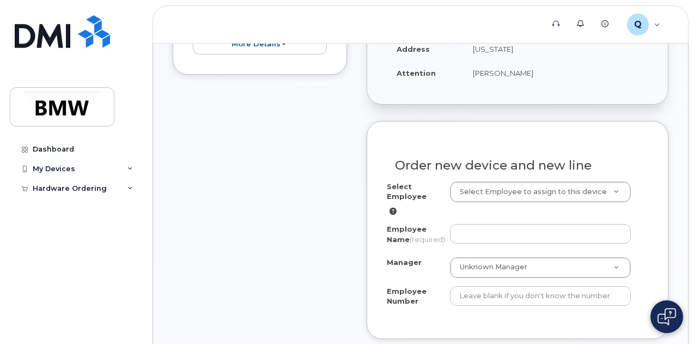
scroll to position [381, 0]
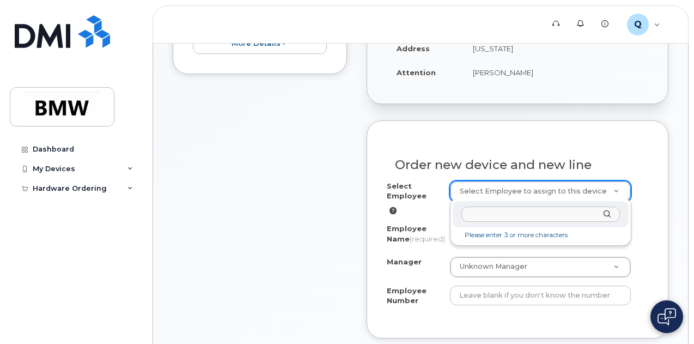
drag, startPoint x: 522, startPoint y: 214, endPoint x: 514, endPoint y: 209, distance: 9.8
click at [517, 211] on input "text" at bounding box center [540, 214] width 158 height 16
click at [607, 216] on div "[PERSON_NAME]" at bounding box center [541, 214] width 176 height 27
click at [538, 212] on input "[PERSON_NAME]" at bounding box center [540, 214] width 158 height 16
click at [550, 227] on div "[PERSON_NAME]" at bounding box center [540, 218] width 181 height 38
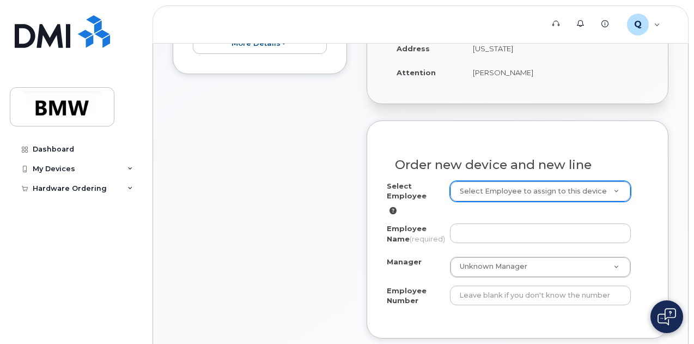
click at [393, 208] on icon at bounding box center [392, 210] width 7 height 7
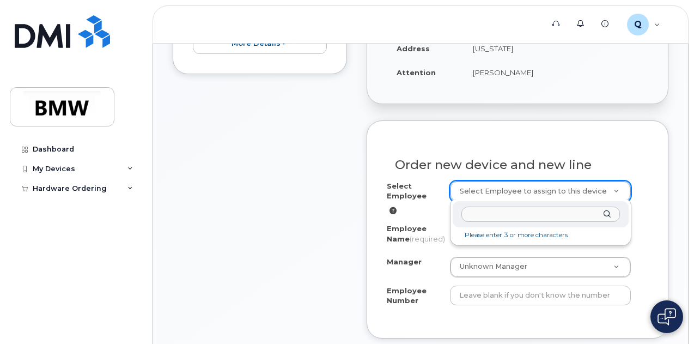
click at [502, 211] on input "text" at bounding box center [540, 214] width 158 height 16
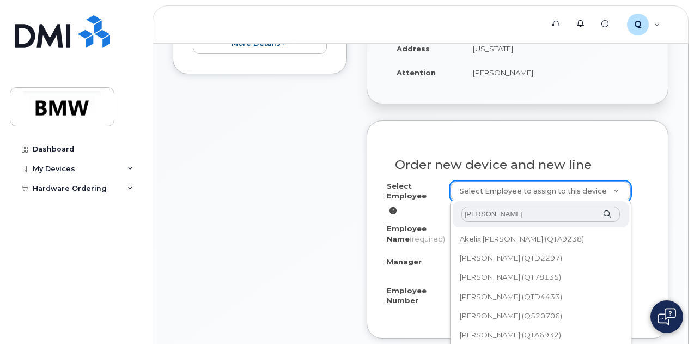
type input "[PERSON_NAME]"
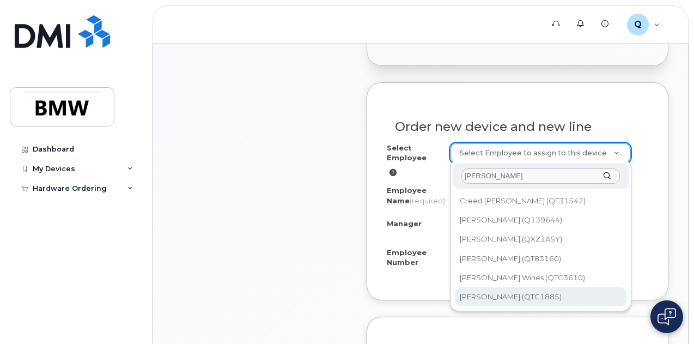
scroll to position [436, 0]
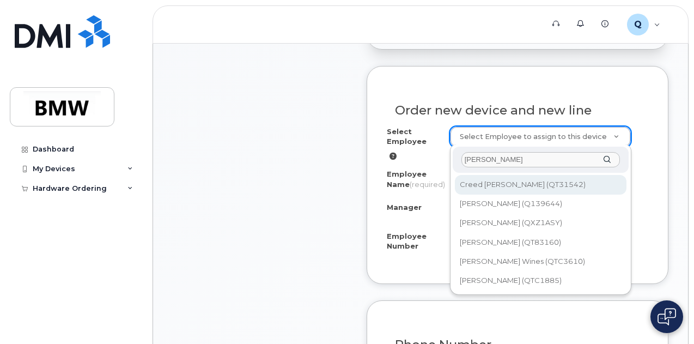
drag, startPoint x: 511, startPoint y: 152, endPoint x: 464, endPoint y: 151, distance: 47.4
click at [464, 151] on div "[PERSON_NAME]" at bounding box center [541, 160] width 176 height 27
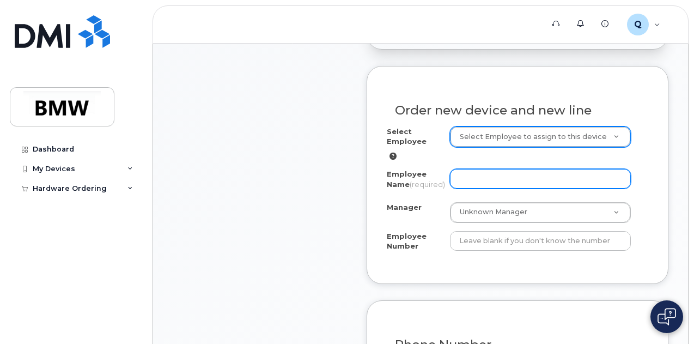
click at [484, 176] on input "Employee Name (required)" at bounding box center [540, 179] width 181 height 20
type input "[PERSON_NAME]"
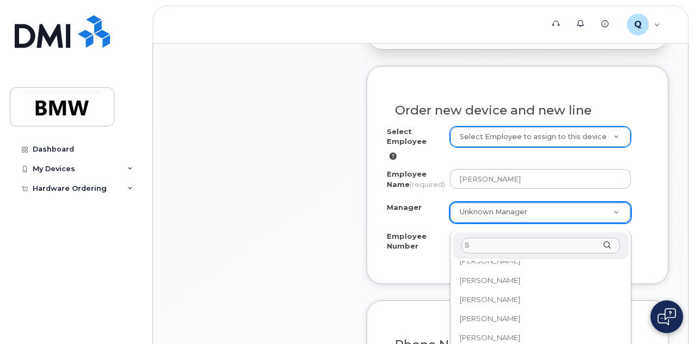
scroll to position [0, 0]
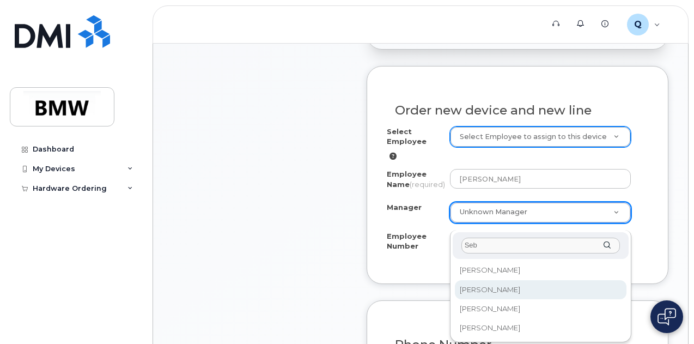
type input "Seb"
select select "1897024"
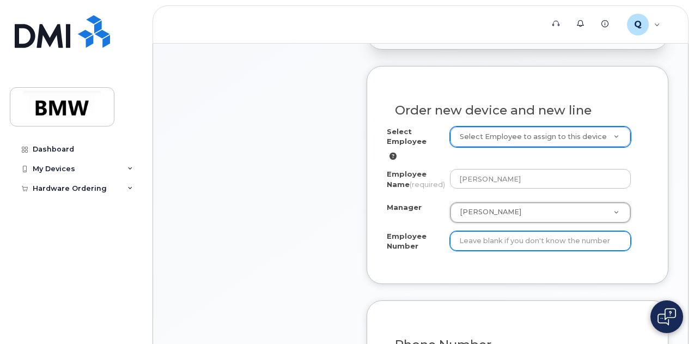
click at [461, 249] on input "Employee Number" at bounding box center [540, 241] width 181 height 20
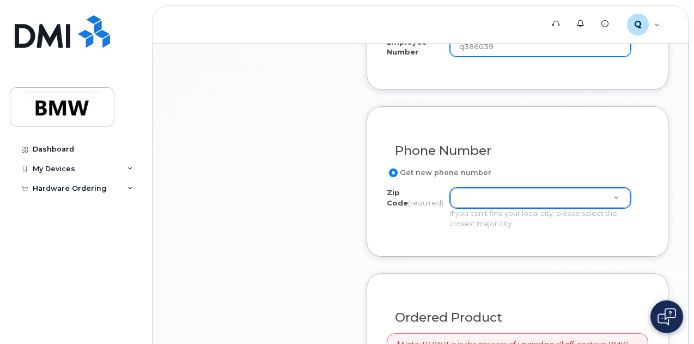
scroll to position [654, 0]
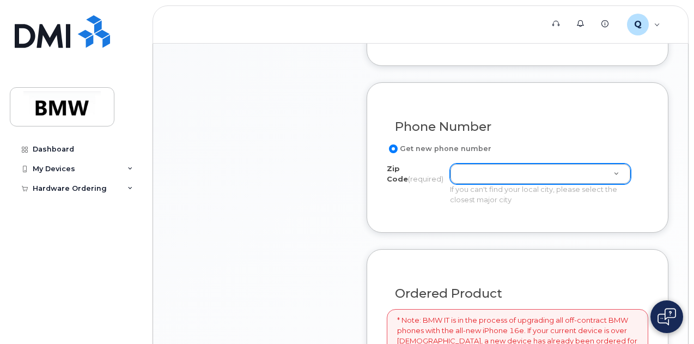
type input "q386039"
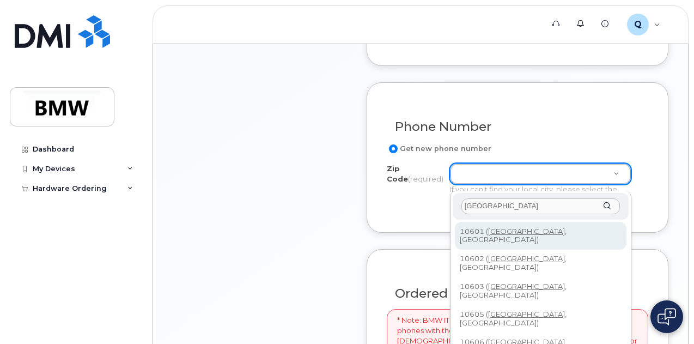
type input "White Plains"
type input "10601 (White Plains, NY)"
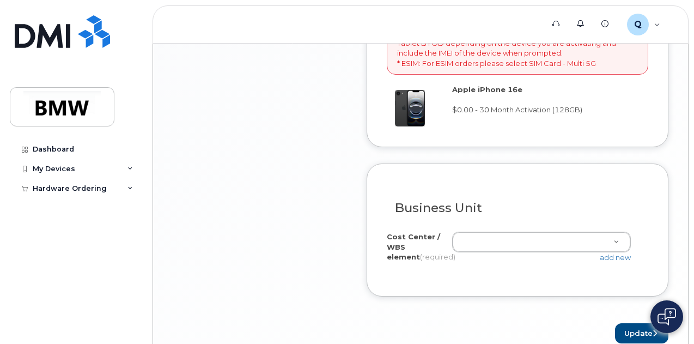
scroll to position [1035, 0]
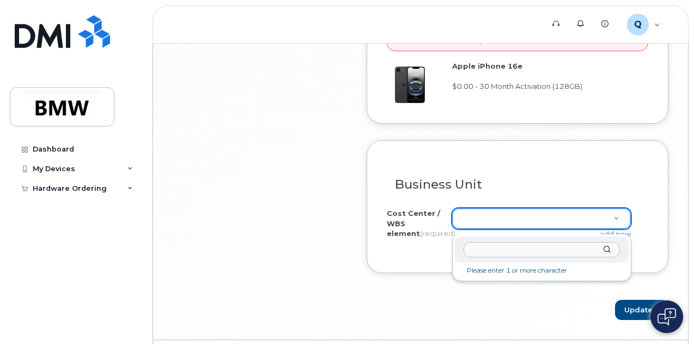
click at [495, 257] on div at bounding box center [542, 249] width 174 height 27
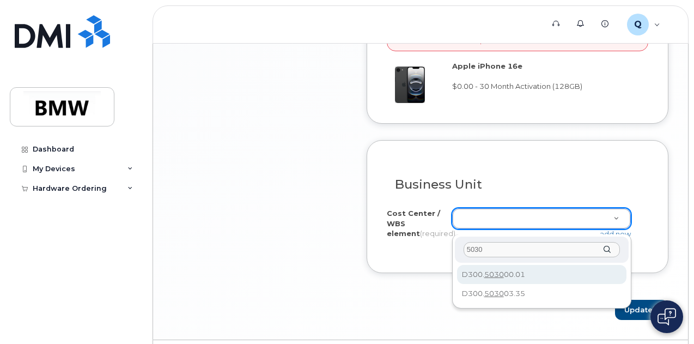
type input "5030"
type input "D300.503000.01"
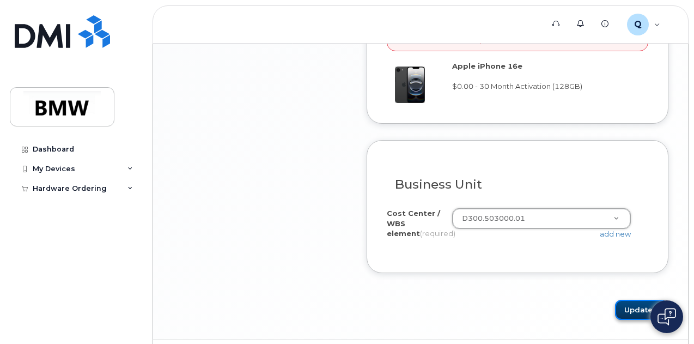
click at [622, 312] on button "Update" at bounding box center [641, 310] width 53 height 20
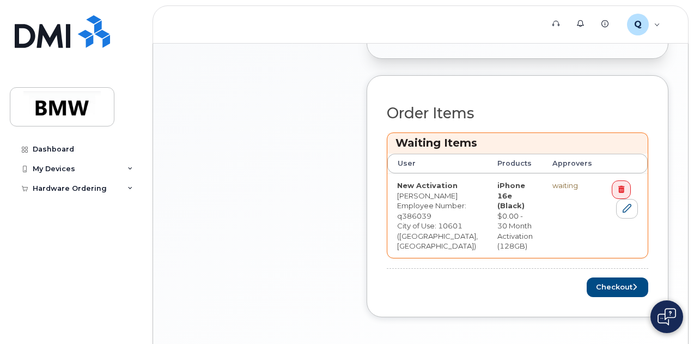
scroll to position [490, 0]
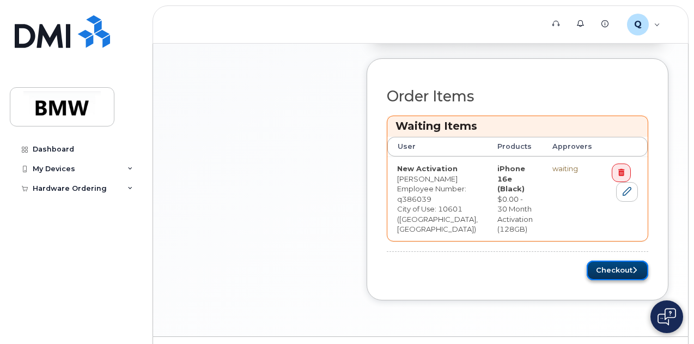
click at [612, 274] on button "Checkout" at bounding box center [618, 270] width 62 height 20
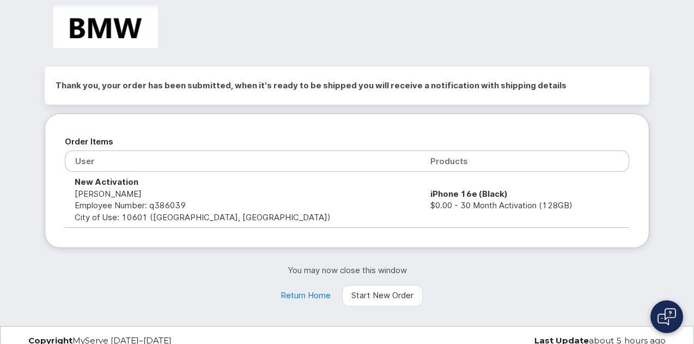
scroll to position [33, 0]
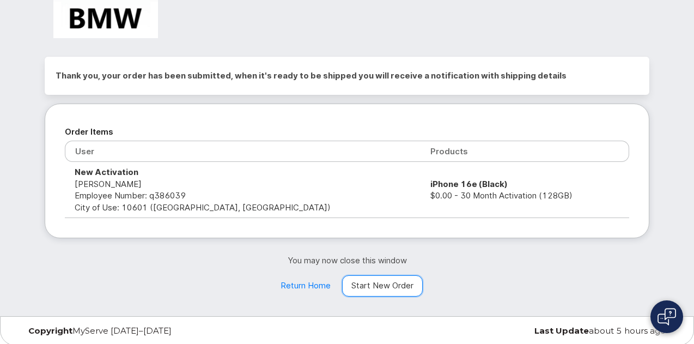
drag, startPoint x: 377, startPoint y: 287, endPoint x: 477, endPoint y: 269, distance: 101.3
click at [377, 287] on link "Start New Order" at bounding box center [382, 286] width 81 height 22
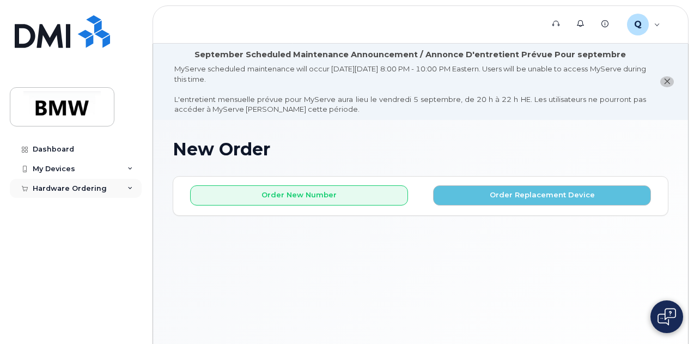
click at [75, 188] on div "Hardware Ordering" at bounding box center [70, 188] width 74 height 9
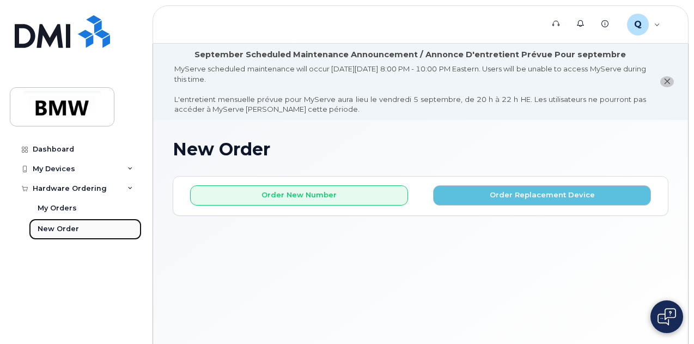
click at [65, 230] on div "New Order" at bounding box center [58, 229] width 41 height 10
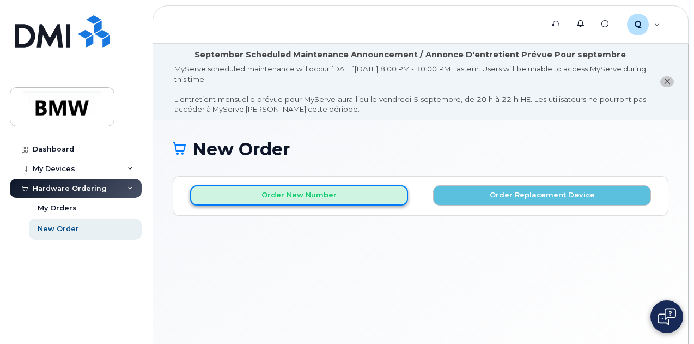
drag, startPoint x: 297, startPoint y: 194, endPoint x: 309, endPoint y: 194, distance: 12.0
click at [297, 194] on button "Order New Number" at bounding box center [299, 195] width 218 height 20
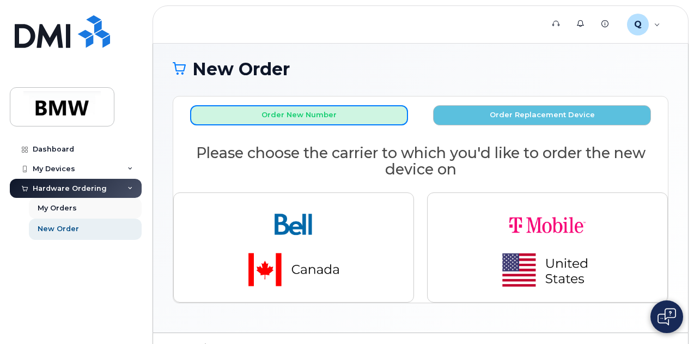
scroll to position [47, 0]
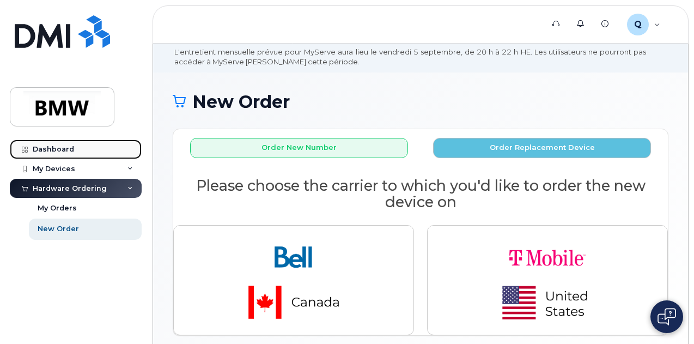
click at [56, 145] on div "Dashboard" at bounding box center [53, 149] width 41 height 9
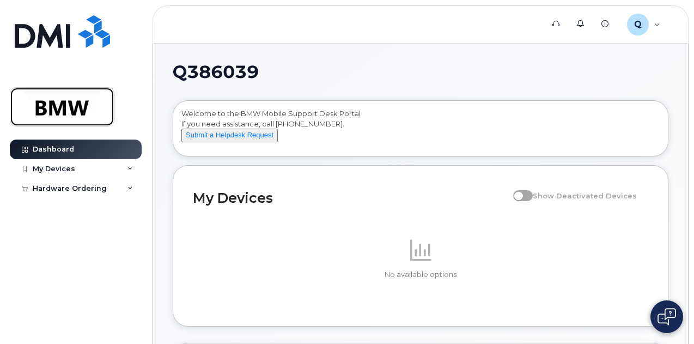
click at [57, 95] on img at bounding box center [62, 107] width 84 height 32
